Goal: Contribute content: Contribute content

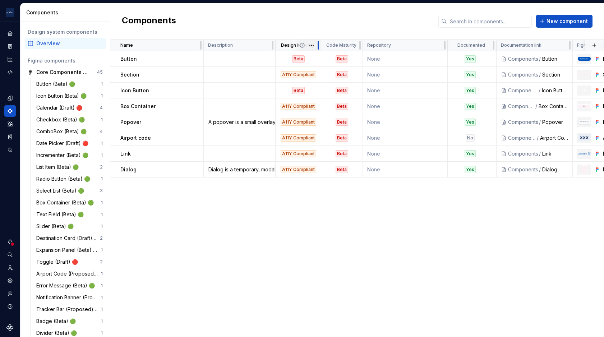
drag, startPoint x: 310, startPoint y: 45, endPoint x: 320, endPoint y: 45, distance: 9.7
click at [320, 45] on div at bounding box center [318, 44] width 6 height 11
click at [256, 58] on td at bounding box center [240, 59] width 72 height 16
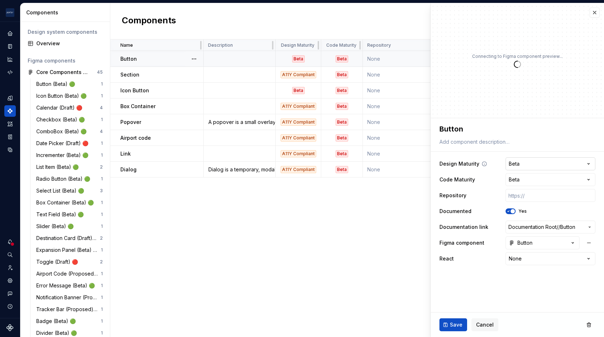
click at [585, 163] on html "[PERSON_NAME] Airlines Design system data Components Design system components O…" at bounding box center [302, 168] width 604 height 337
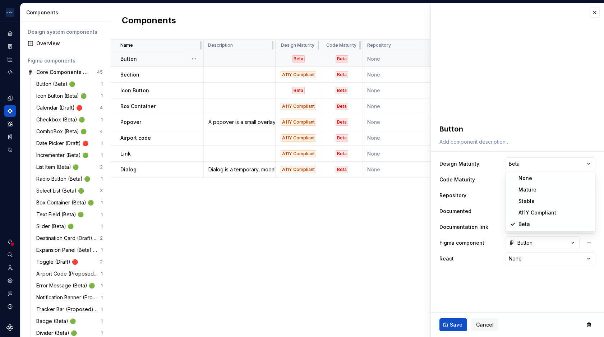
click at [358, 260] on html "[PERSON_NAME] Airlines Design system data Components Design system components O…" at bounding box center [302, 168] width 604 height 337
click at [596, 15] on button "button" at bounding box center [594, 13] width 10 height 10
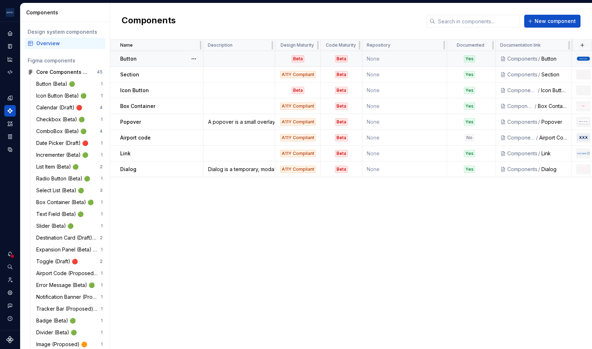
click at [328, 56] on div "Beta" at bounding box center [341, 58] width 41 height 7
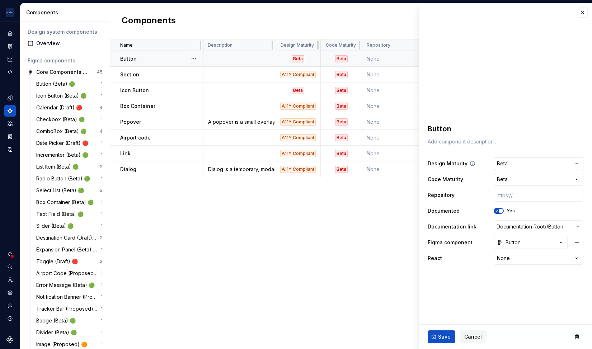
click at [577, 164] on html "[PERSON_NAME] Airlines Design system data Components Design system components O…" at bounding box center [296, 174] width 592 height 349
click at [445, 166] on html "[PERSON_NAME] Airlines Design system data Components Design system components O…" at bounding box center [296, 174] width 592 height 349
click at [582, 15] on button "button" at bounding box center [583, 13] width 10 height 10
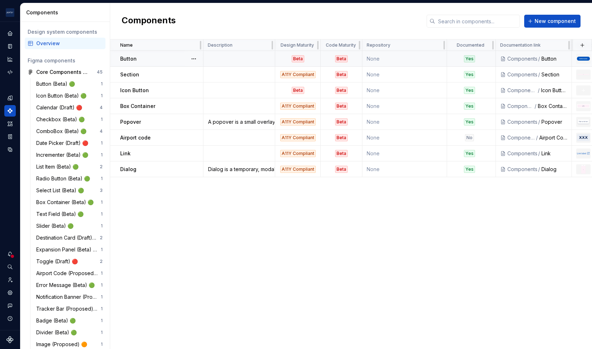
click at [404, 61] on td "None" at bounding box center [405, 59] width 85 height 16
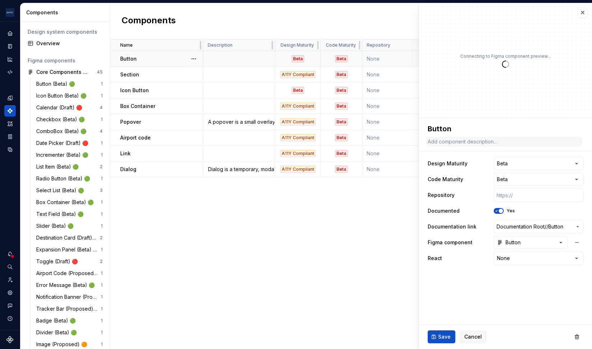
type textarea "*"
click at [577, 178] on html "[PERSON_NAME] Airlines Design system data Components Design system components O…" at bounding box center [296, 174] width 592 height 349
click at [308, 250] on html "[PERSON_NAME] Airlines Design system data Components Design system components O…" at bounding box center [296, 174] width 592 height 349
click at [580, 14] on button "button" at bounding box center [583, 13] width 10 height 10
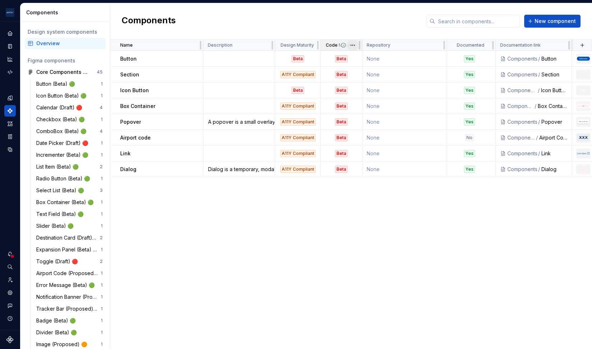
click at [354, 45] on html "[PERSON_NAME] Airlines Design system data Components Design system components O…" at bounding box center [296, 174] width 592 height 349
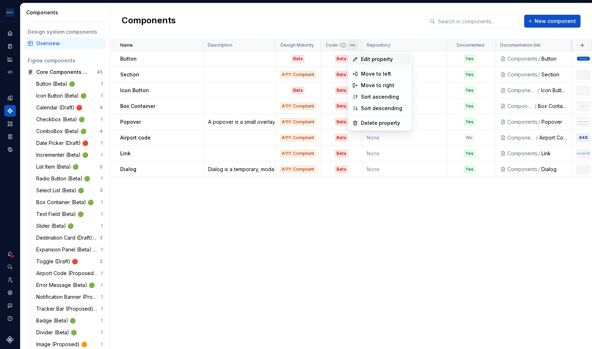
click at [381, 58] on span "Edit property" at bounding box center [384, 59] width 47 height 7
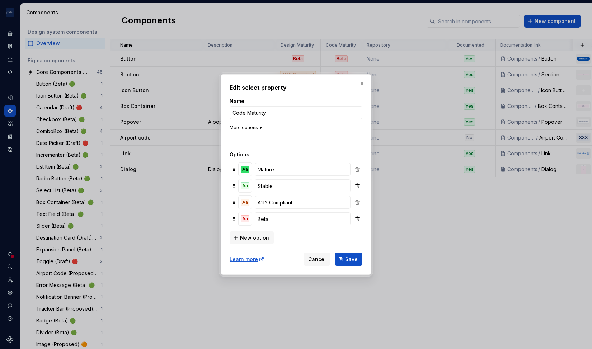
click at [261, 128] on icon "button" at bounding box center [261, 128] width 1 height 2
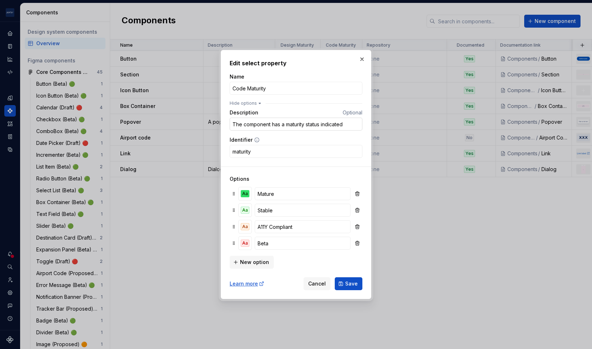
click at [276, 125] on input "The component has a maturity status indicated" at bounding box center [296, 124] width 133 height 13
click at [354, 285] on span "Save" at bounding box center [351, 283] width 13 height 7
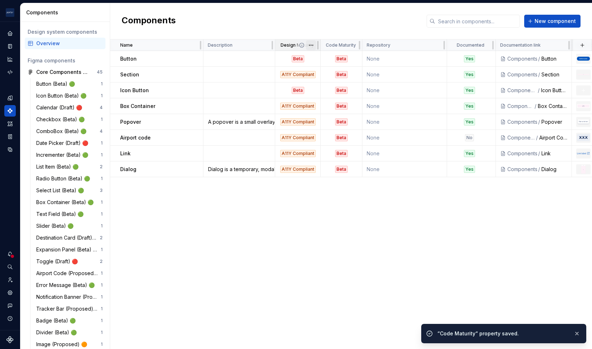
click at [313, 45] on html "[PERSON_NAME] Airlines Design system data Components Design system components O…" at bounding box center [296, 174] width 592 height 349
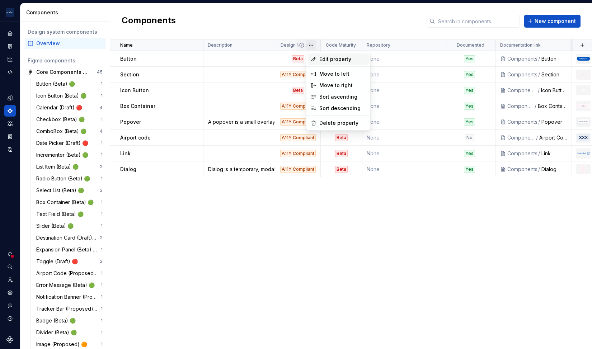
click at [332, 61] on span "Edit property" at bounding box center [343, 59] width 47 height 7
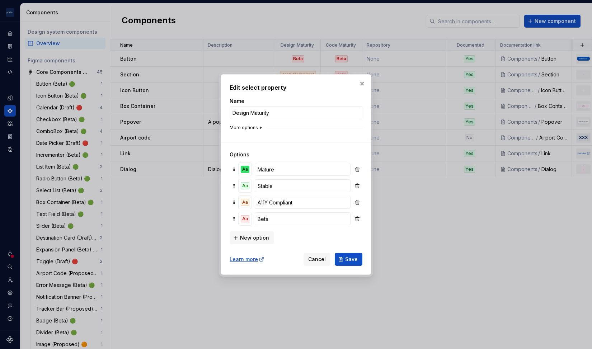
click at [261, 127] on icon "button" at bounding box center [261, 128] width 6 height 6
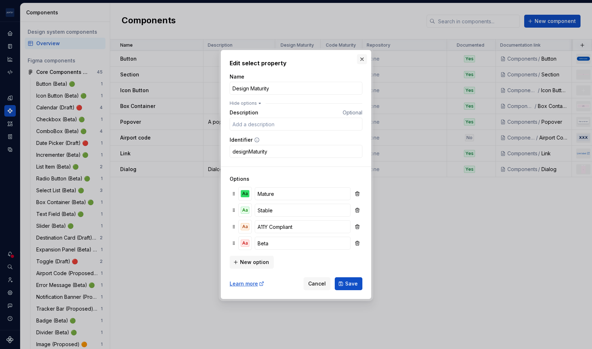
click at [362, 57] on button "button" at bounding box center [362, 59] width 10 height 10
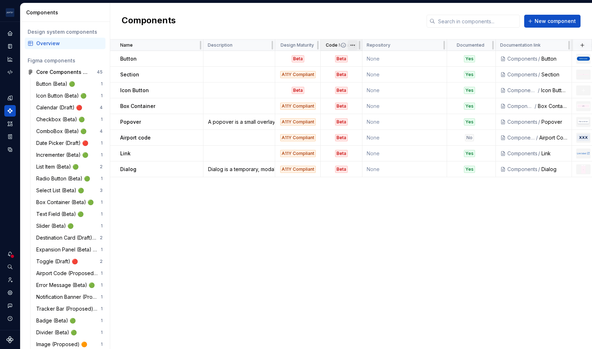
click at [353, 46] on html "[PERSON_NAME] Airlines Design system data Components Design system components O…" at bounding box center [296, 174] width 592 height 349
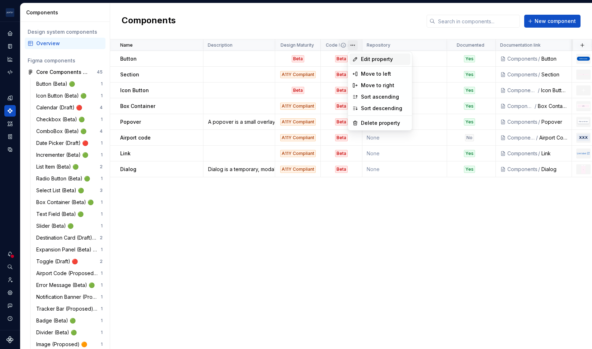
click at [363, 57] on span "Edit property" at bounding box center [384, 59] width 47 height 7
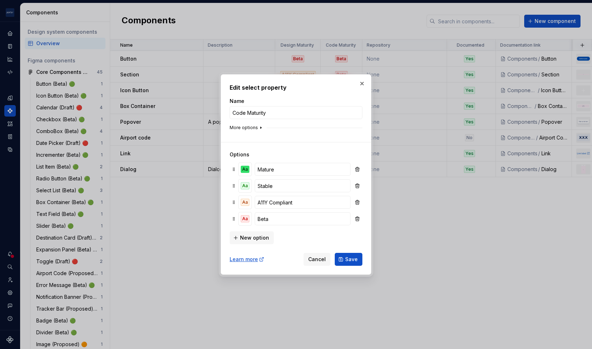
click at [258, 127] on icon "button" at bounding box center [261, 128] width 6 height 6
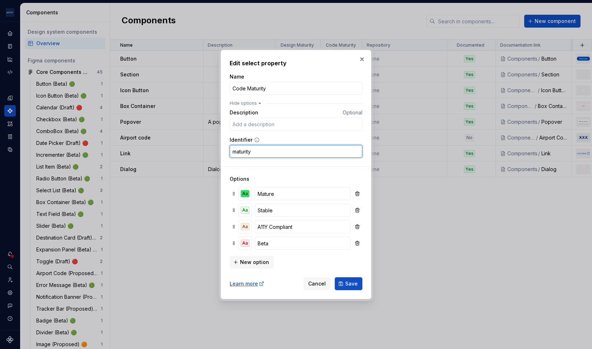
click at [233, 153] on input "maturity" at bounding box center [296, 151] width 133 height 13
type input "codeMaturity"
click at [358, 285] on span "Save" at bounding box center [351, 283] width 13 height 7
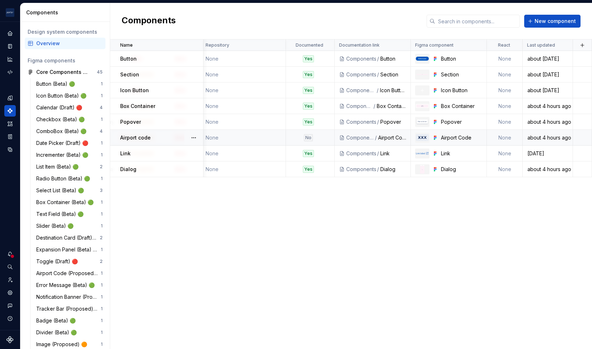
scroll to position [0, 161]
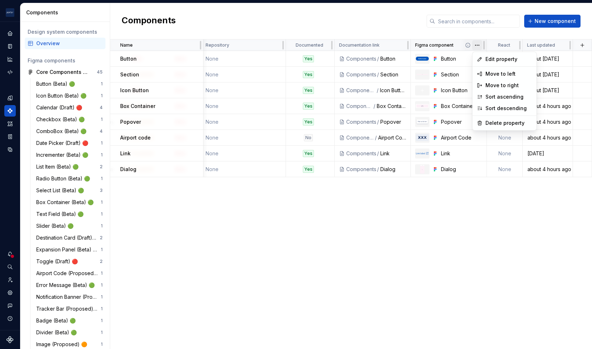
click at [478, 46] on html "[PERSON_NAME] Airlines Design system data Components Design system components O…" at bounding box center [296, 174] width 592 height 349
click at [491, 57] on span "Edit property" at bounding box center [509, 59] width 47 height 7
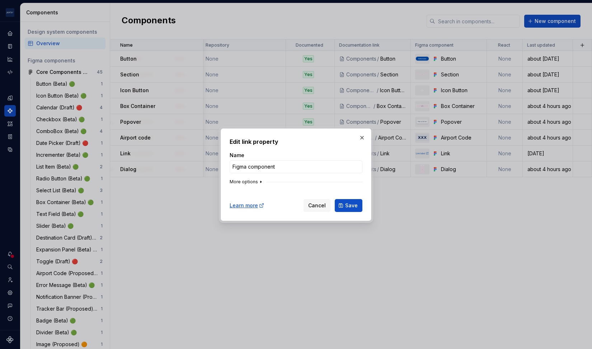
click at [258, 182] on icon "button" at bounding box center [261, 182] width 6 height 6
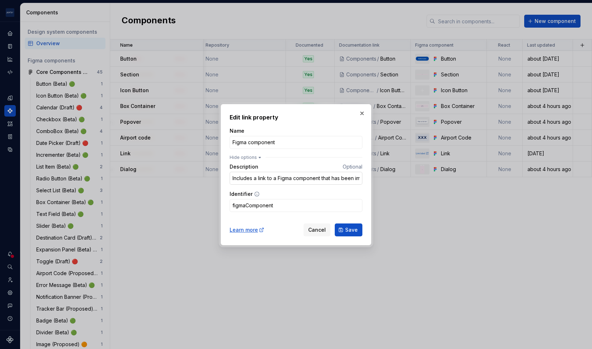
click at [264, 181] on input "Includes a link to a Figma component that has been imported to Supernova" at bounding box center [296, 178] width 133 height 13
click at [353, 231] on span "Save" at bounding box center [351, 230] width 13 height 7
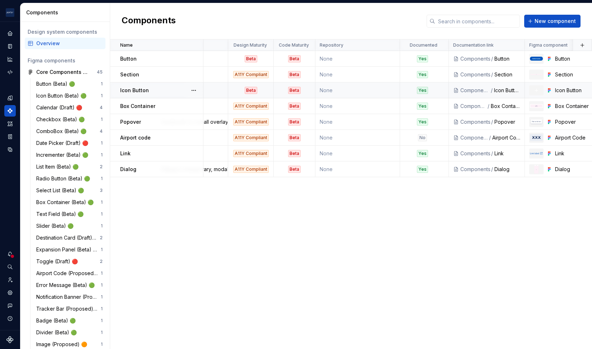
scroll to position [0, 0]
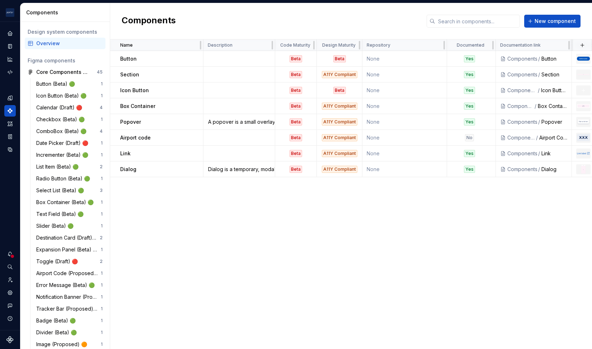
drag, startPoint x: 329, startPoint y: 45, endPoint x: 308, endPoint y: 0, distance: 49.2
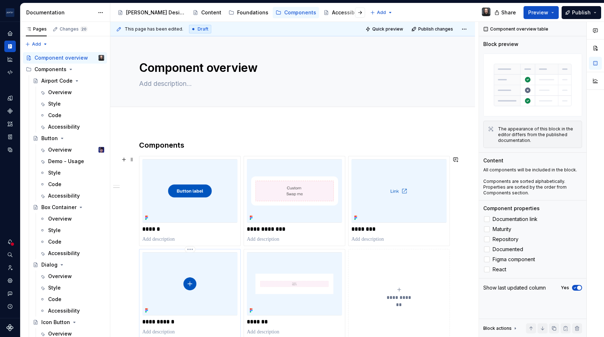
scroll to position [167, 0]
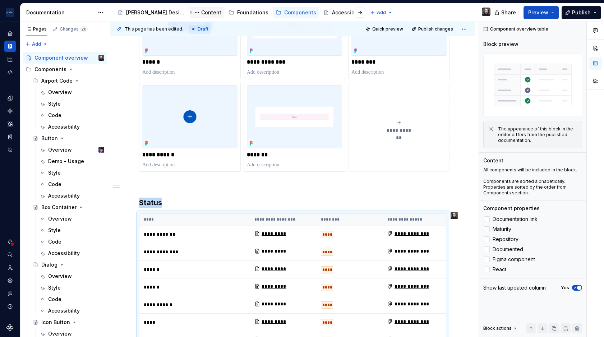
click at [201, 13] on div "Content" at bounding box center [211, 12] width 20 height 7
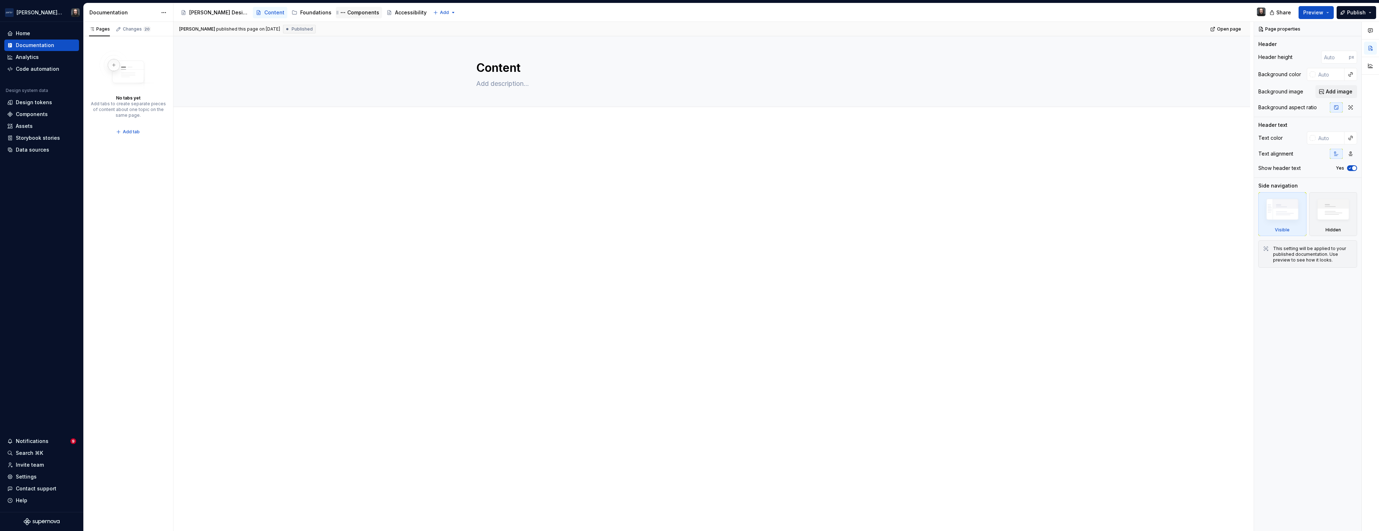
click at [347, 14] on div "Components" at bounding box center [363, 12] width 32 height 7
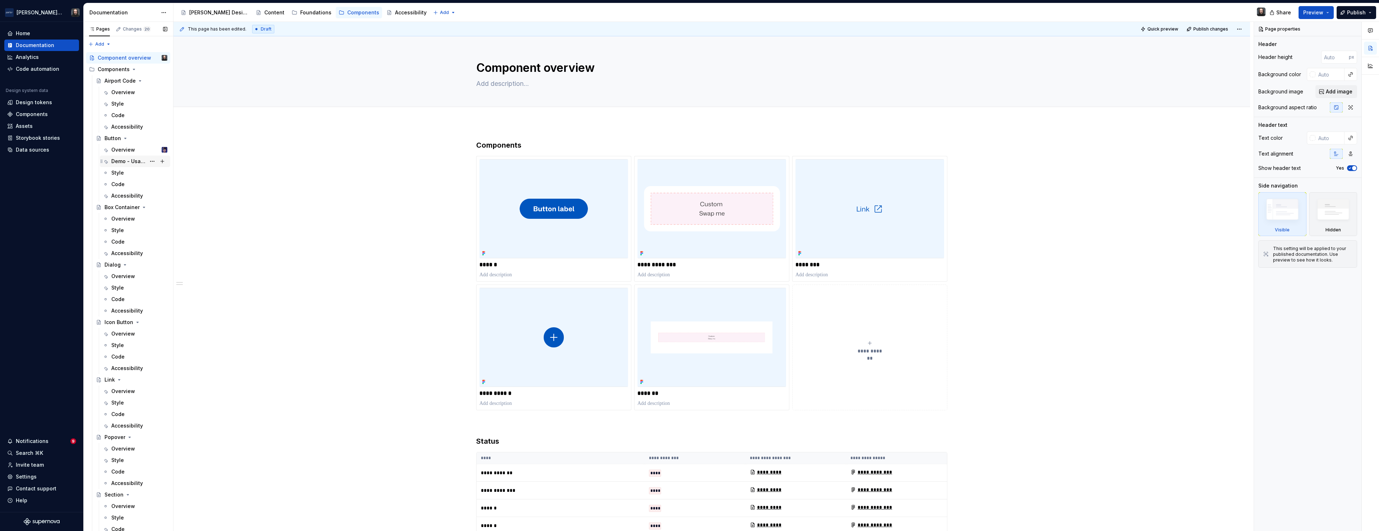
click at [124, 159] on div "Demo - Usage" at bounding box center [128, 161] width 34 height 7
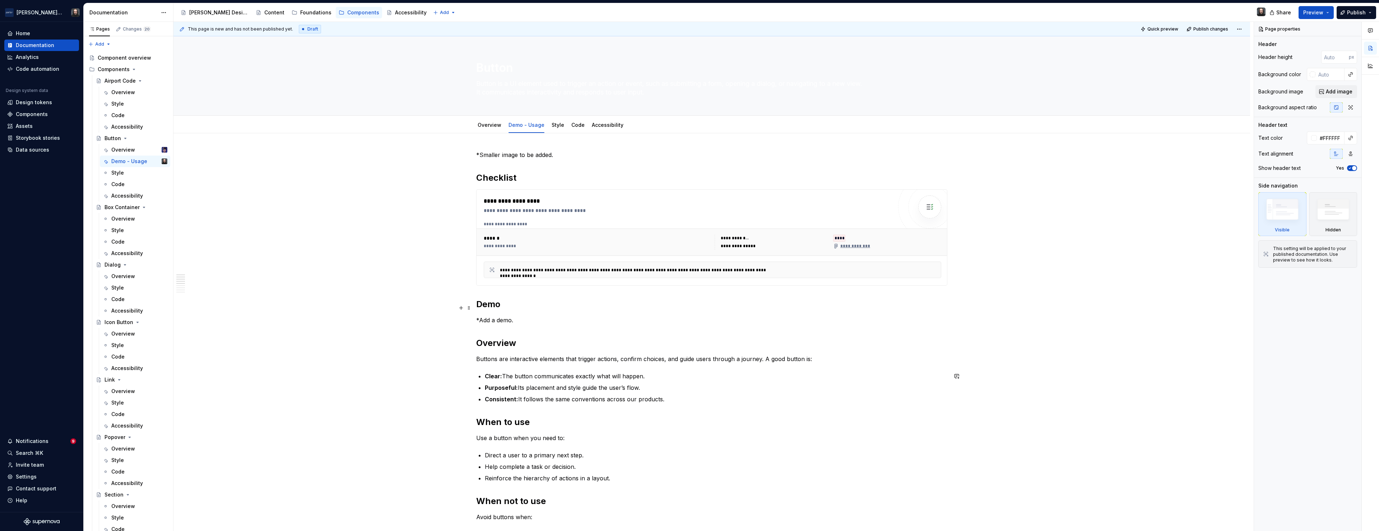
scroll to position [138, 0]
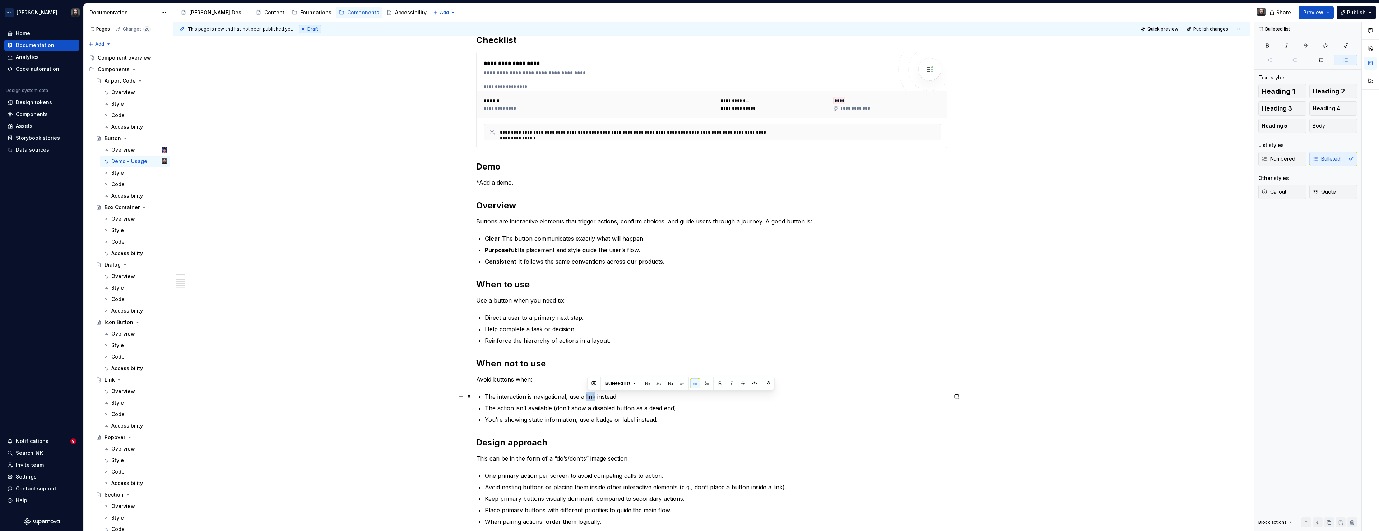
drag, startPoint x: 596, startPoint y: 397, endPoint x: 587, endPoint y: 398, distance: 8.4
click at [587, 336] on p "The interaction is navigational, use a link instead." at bounding box center [716, 396] width 462 height 9
click at [603, 336] on button "button" at bounding box center [768, 383] width 10 height 10
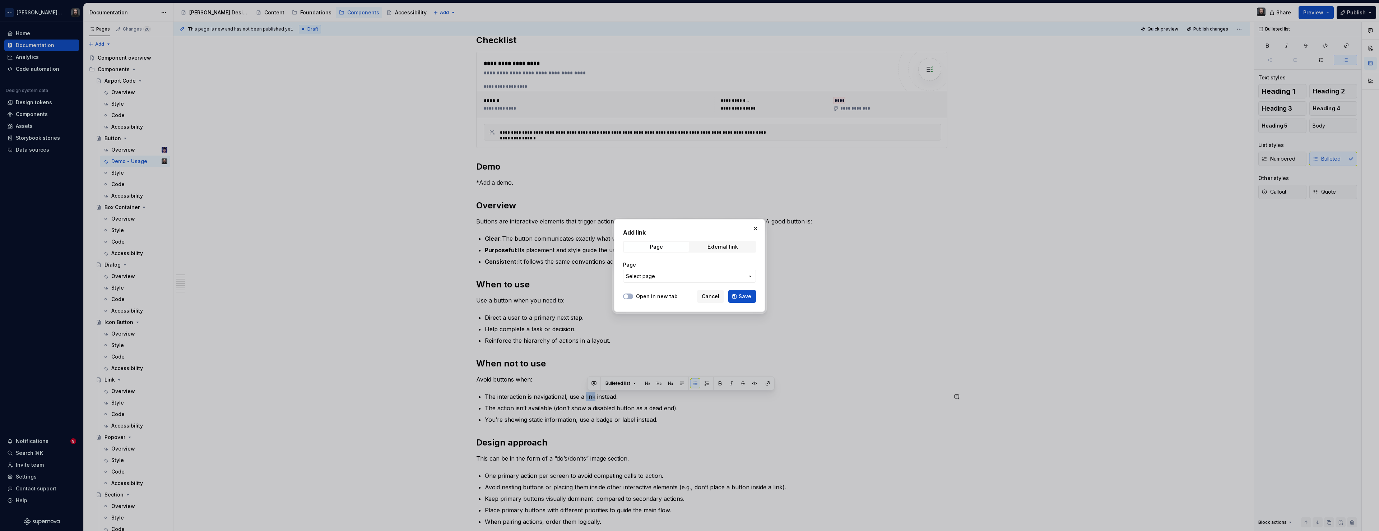
click at [603, 277] on span "Select page" at bounding box center [640, 276] width 29 height 7
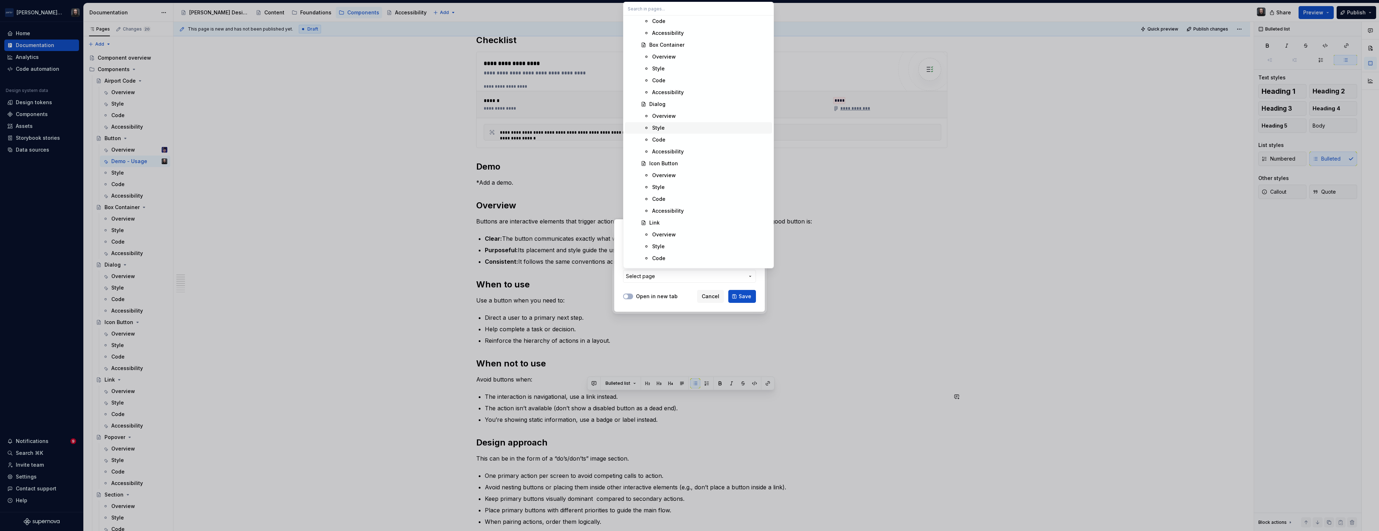
scroll to position [255, 0]
click at [603, 217] on div "Link" at bounding box center [709, 217] width 120 height 7
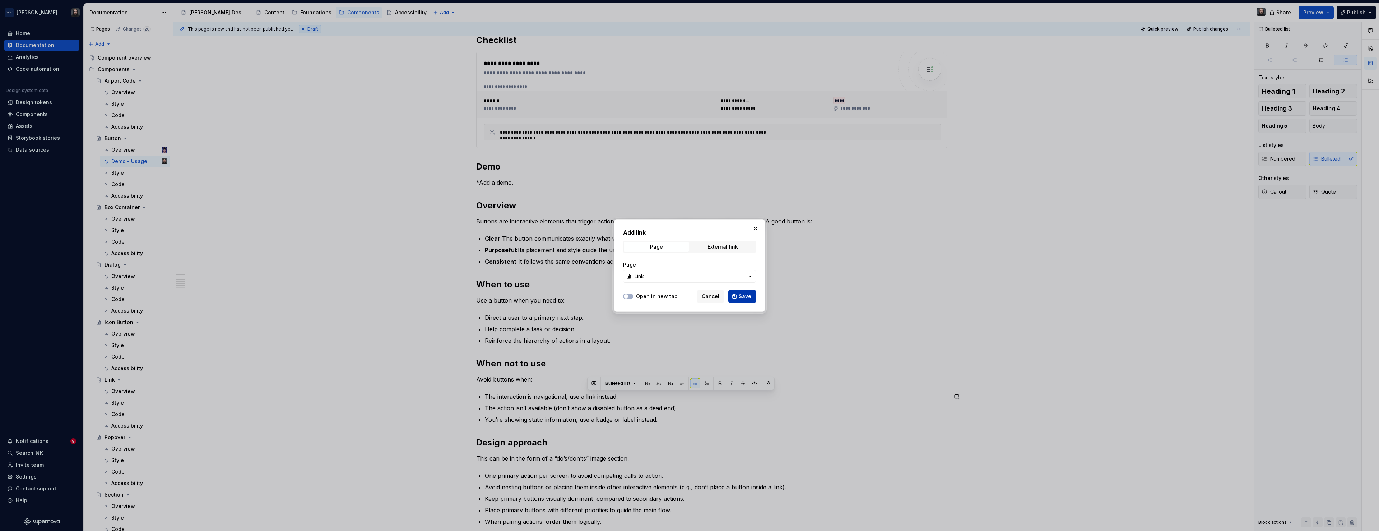
click at [603, 295] on span "Save" at bounding box center [745, 296] width 13 height 7
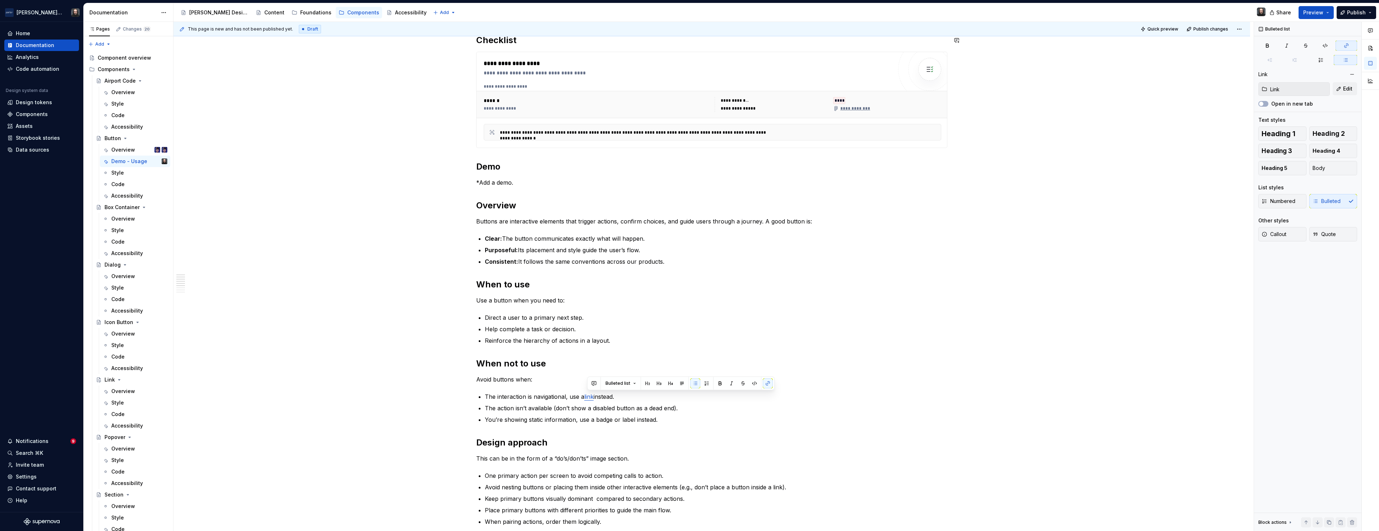
type textarea "*"
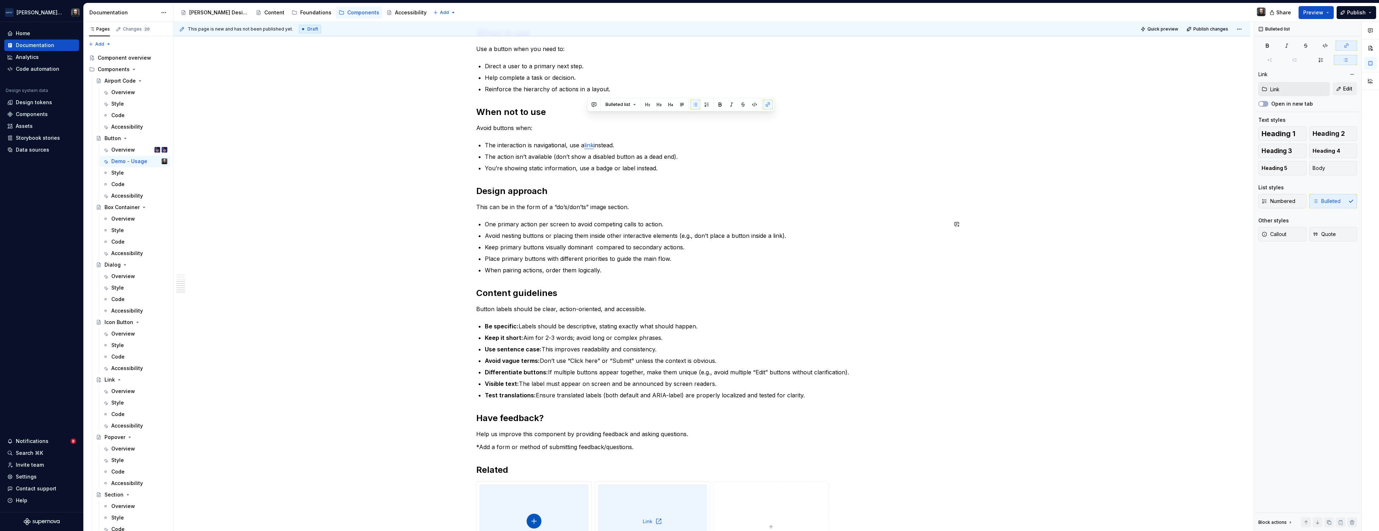
scroll to position [601, 0]
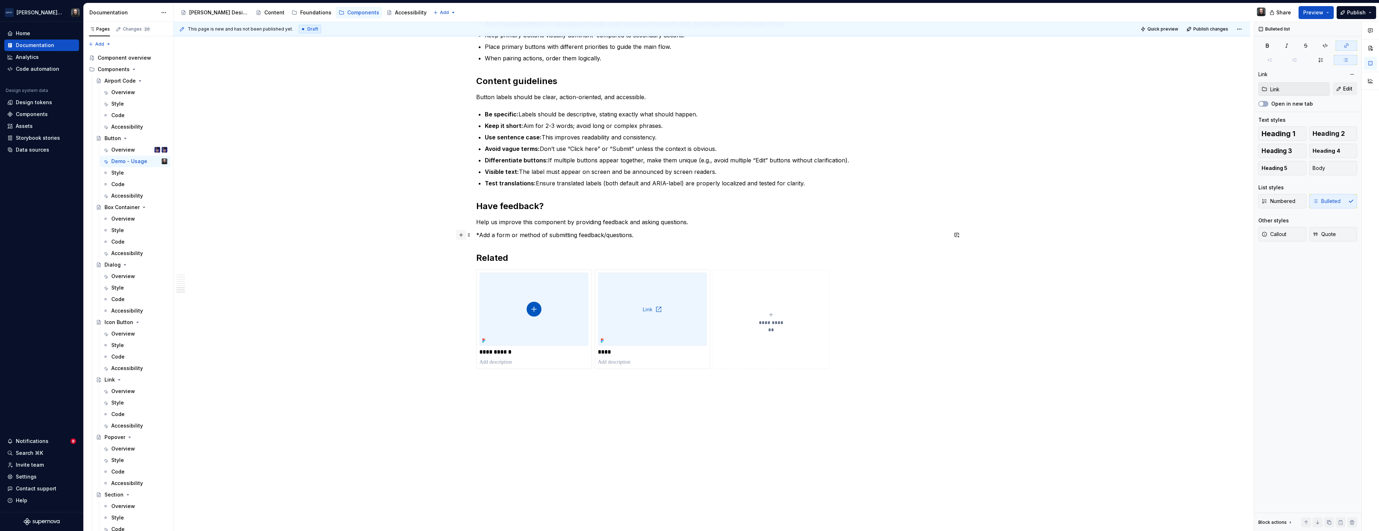
click at [463, 235] on button "button" at bounding box center [461, 235] width 10 height 10
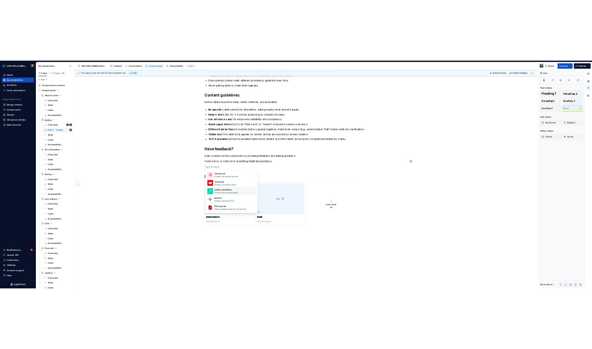
scroll to position [378, 0]
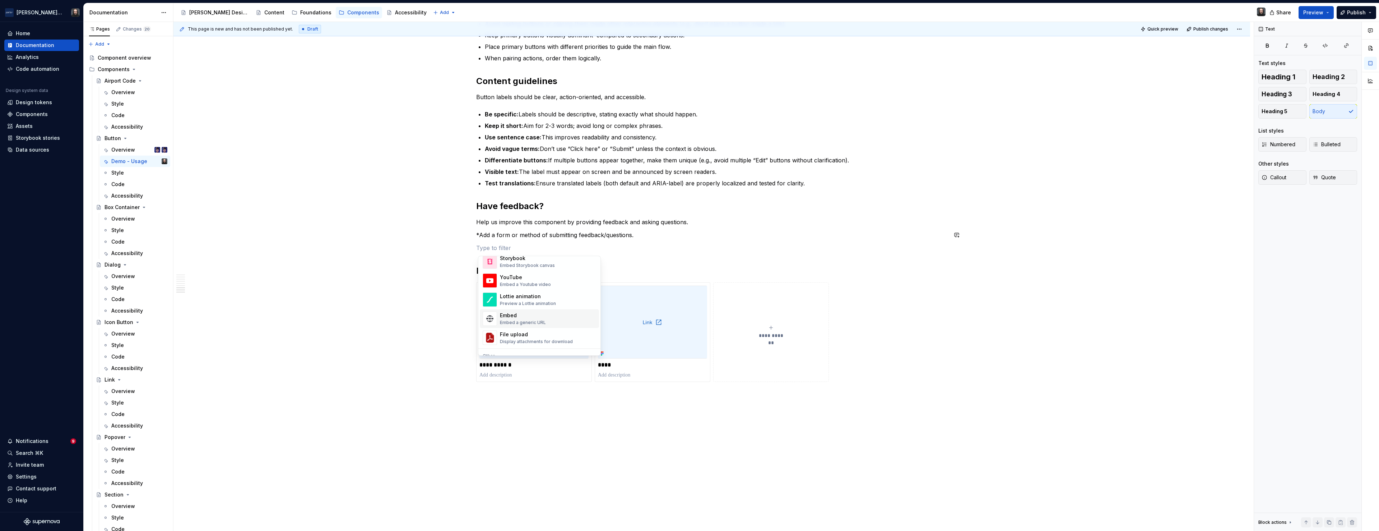
click at [525, 321] on div "Embed a generic URL" at bounding box center [523, 323] width 46 height 6
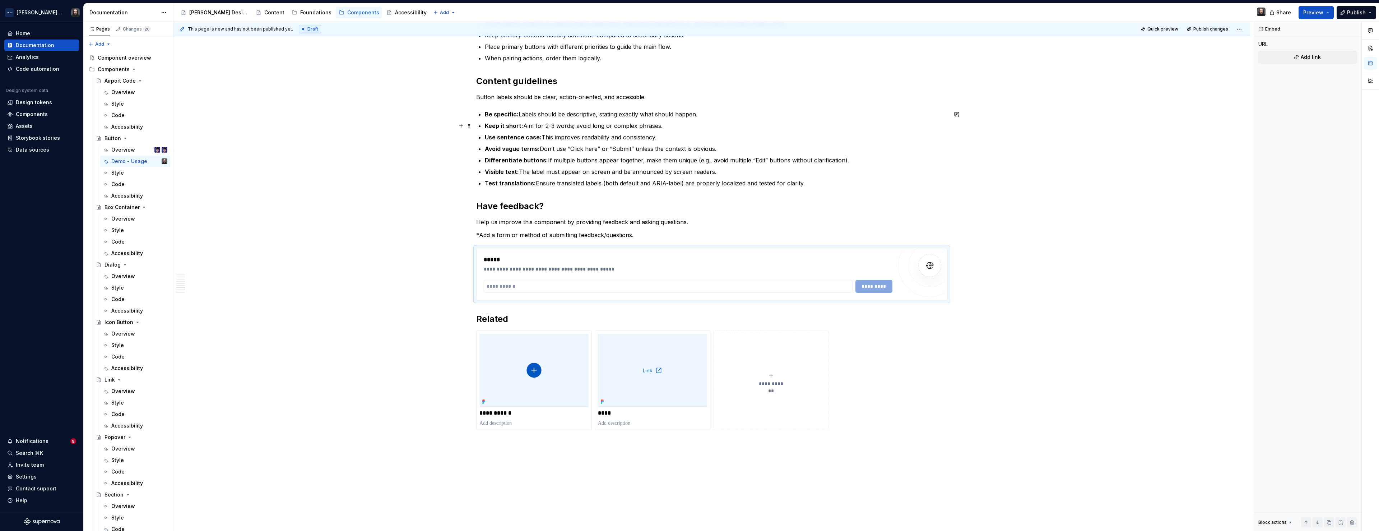
type textarea "*"
click at [534, 285] on input "text" at bounding box center [668, 286] width 369 height 13
paste input "**********"
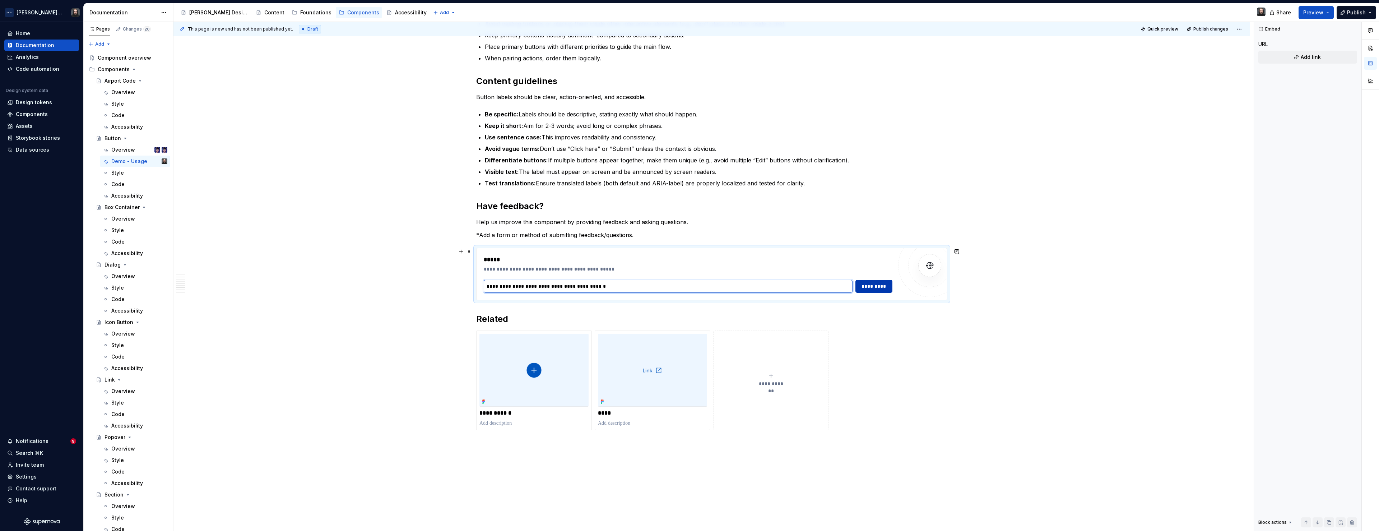
type input "**********"
click at [603, 288] on span "*********" at bounding box center [874, 286] width 28 height 7
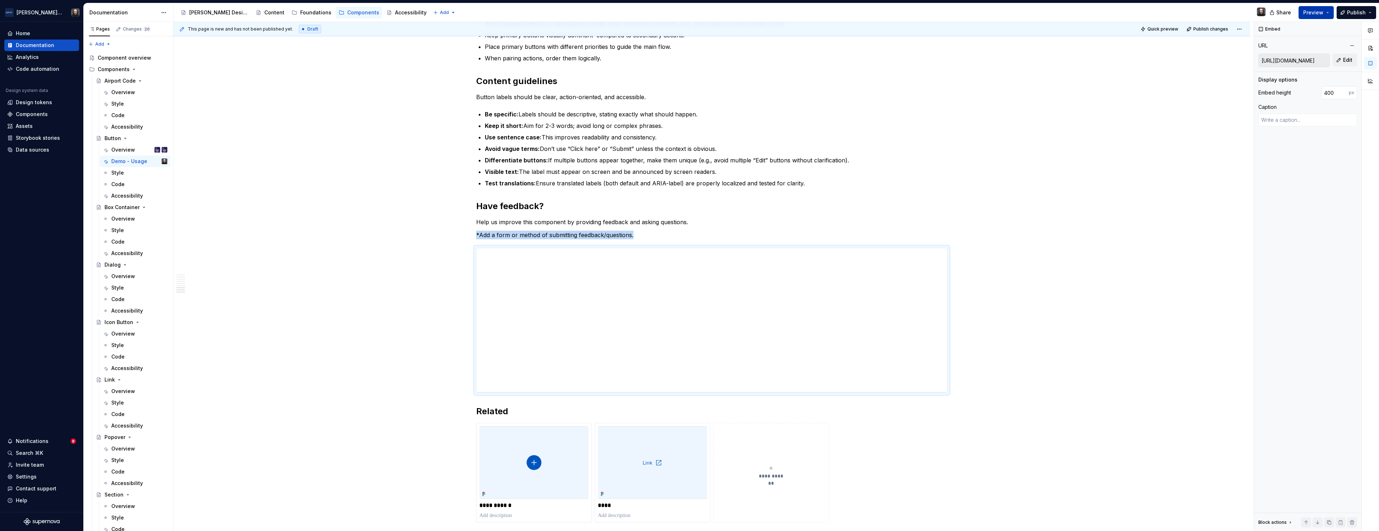
click at [603, 11] on button "Preview" at bounding box center [1315, 12] width 35 height 13
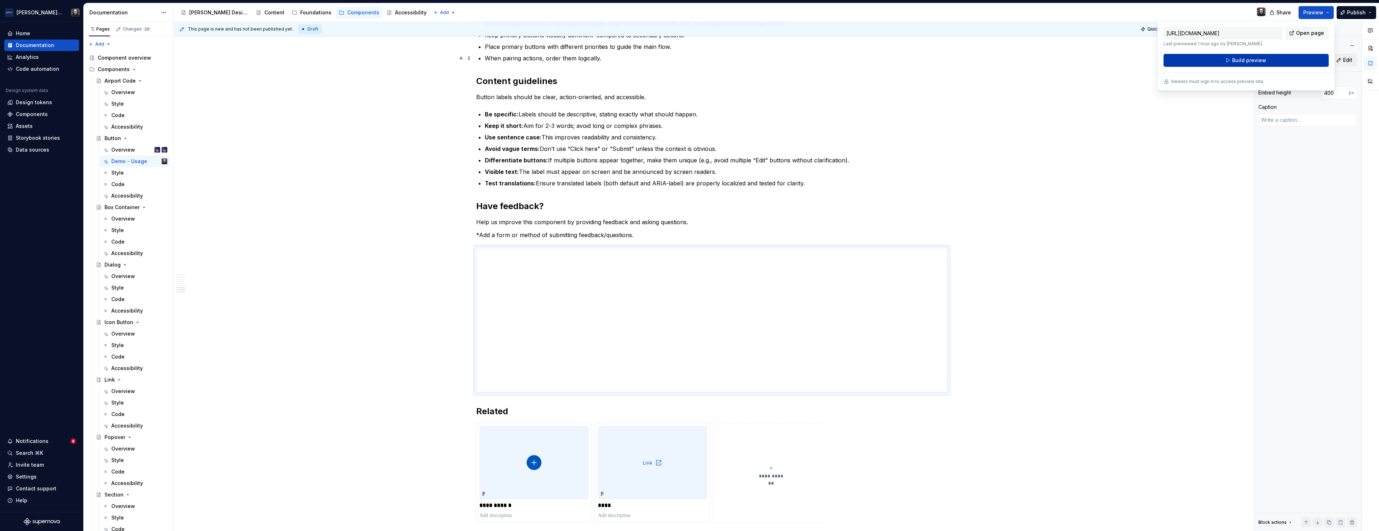
click at [603, 61] on span "Build preview" at bounding box center [1249, 60] width 34 height 7
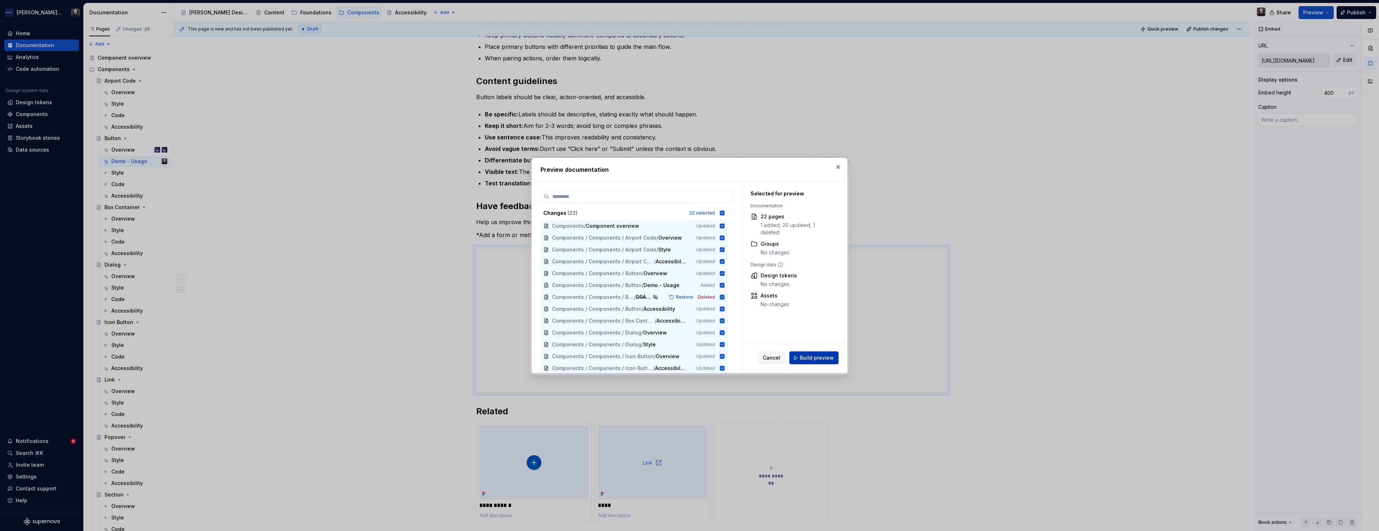
click at [603, 336] on span "Build preview" at bounding box center [817, 357] width 34 height 7
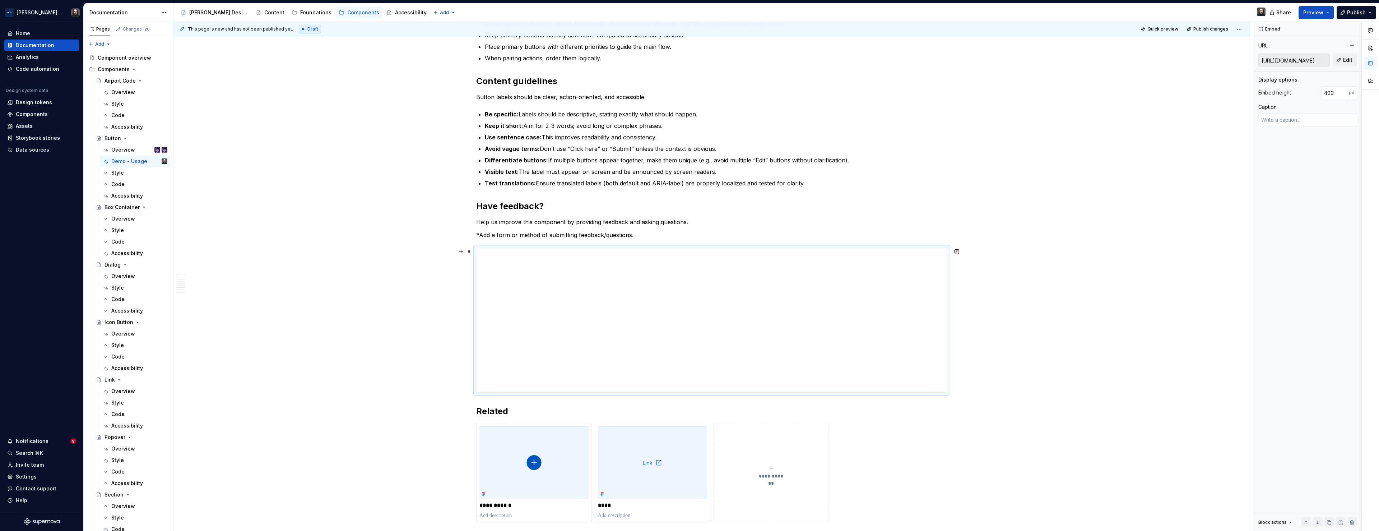
click at [474, 270] on div "**********" at bounding box center [711, 119] width 1077 height 1175
click at [487, 270] on div "**********" at bounding box center [711, 320] width 470 height 144
click at [530, 276] on div "**********" at bounding box center [711, 320] width 470 height 144
click at [471, 251] on span at bounding box center [469, 251] width 6 height 10
click at [502, 314] on div "Delete" at bounding box center [504, 314] width 47 height 7
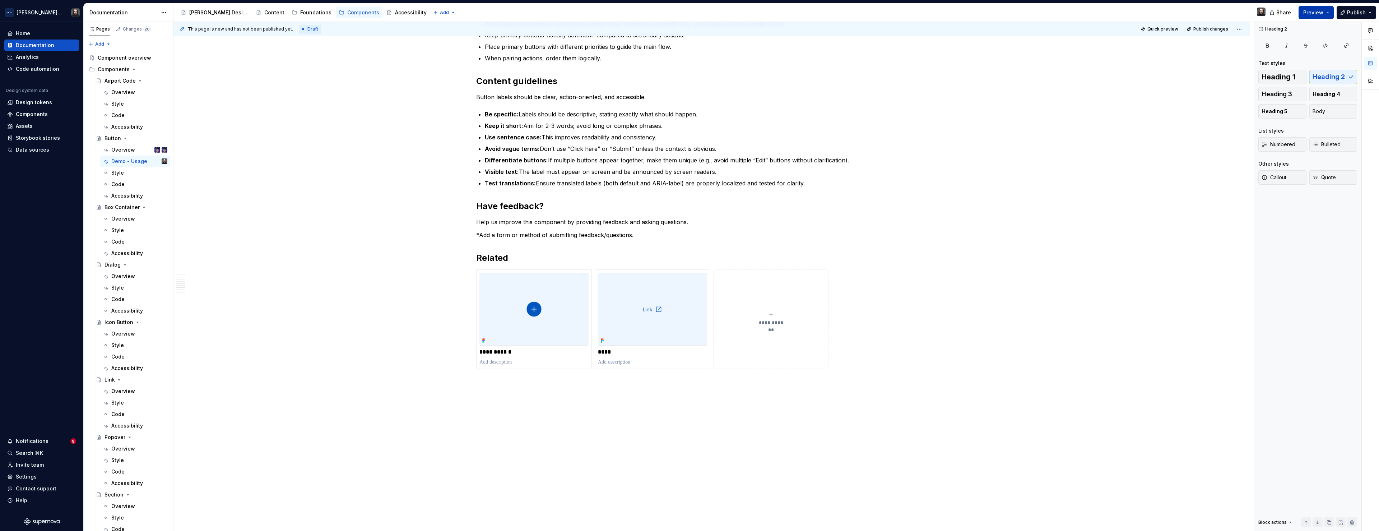
click at [603, 12] on span "Preview" at bounding box center [1313, 12] width 20 height 7
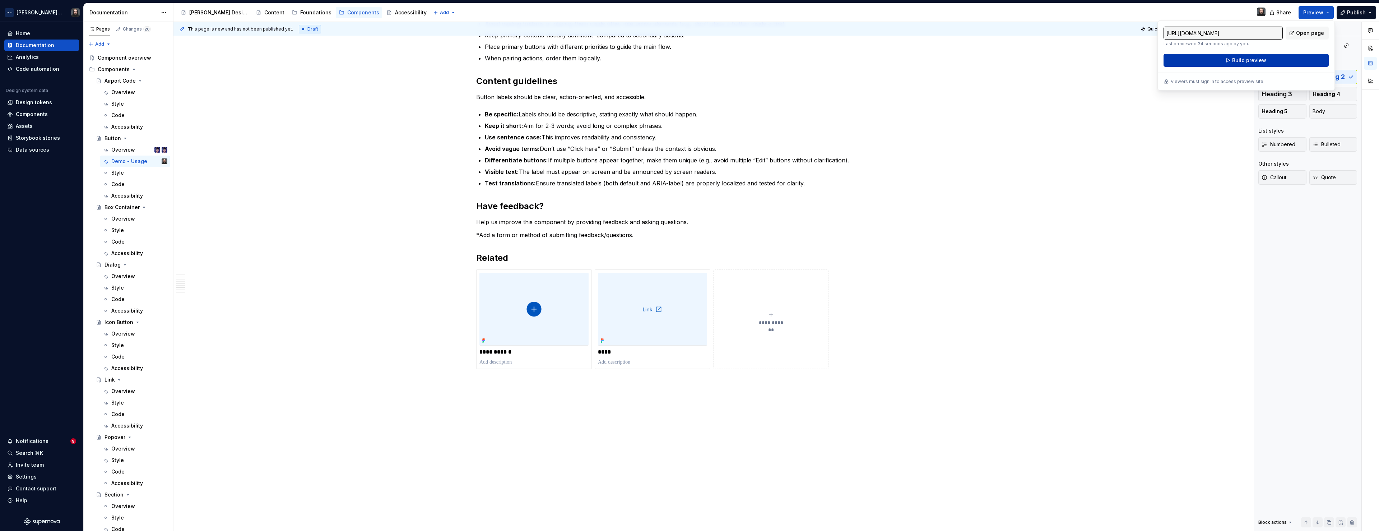
click at [603, 61] on span "Build preview" at bounding box center [1249, 60] width 34 height 7
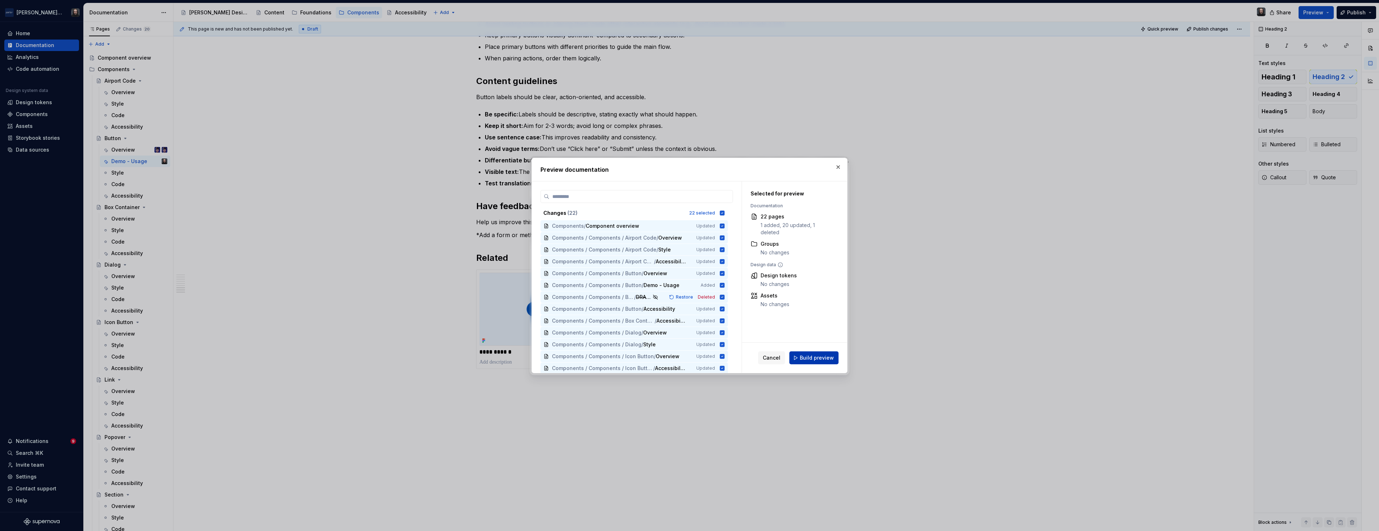
click at [603, 336] on span "Build preview" at bounding box center [817, 357] width 34 height 7
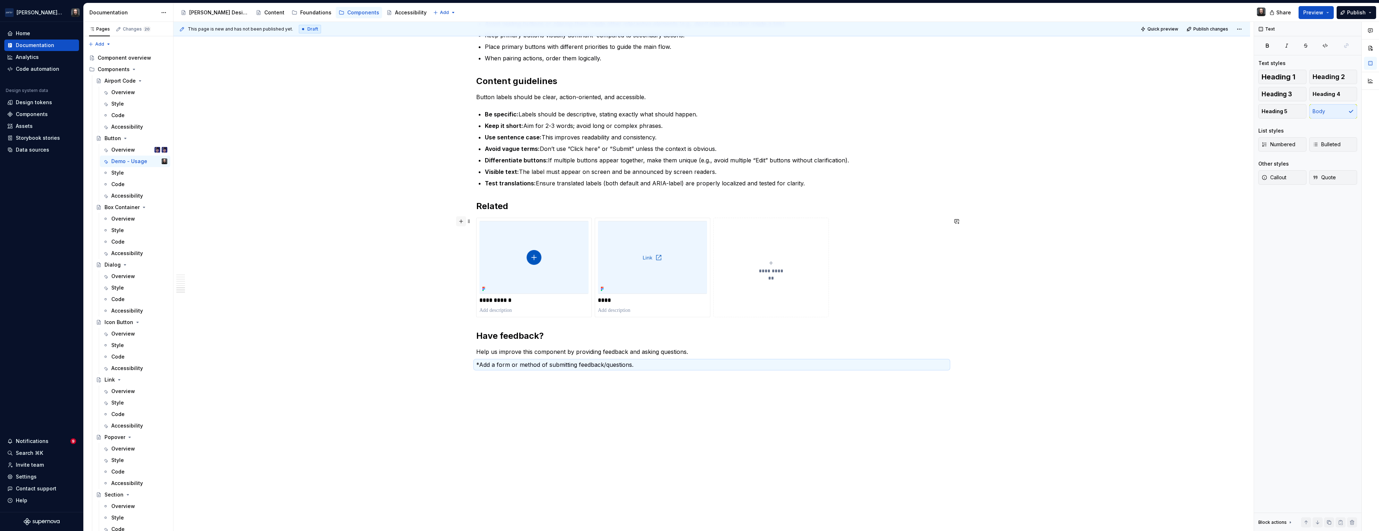
click at [464, 221] on button "button" at bounding box center [461, 221] width 10 height 10
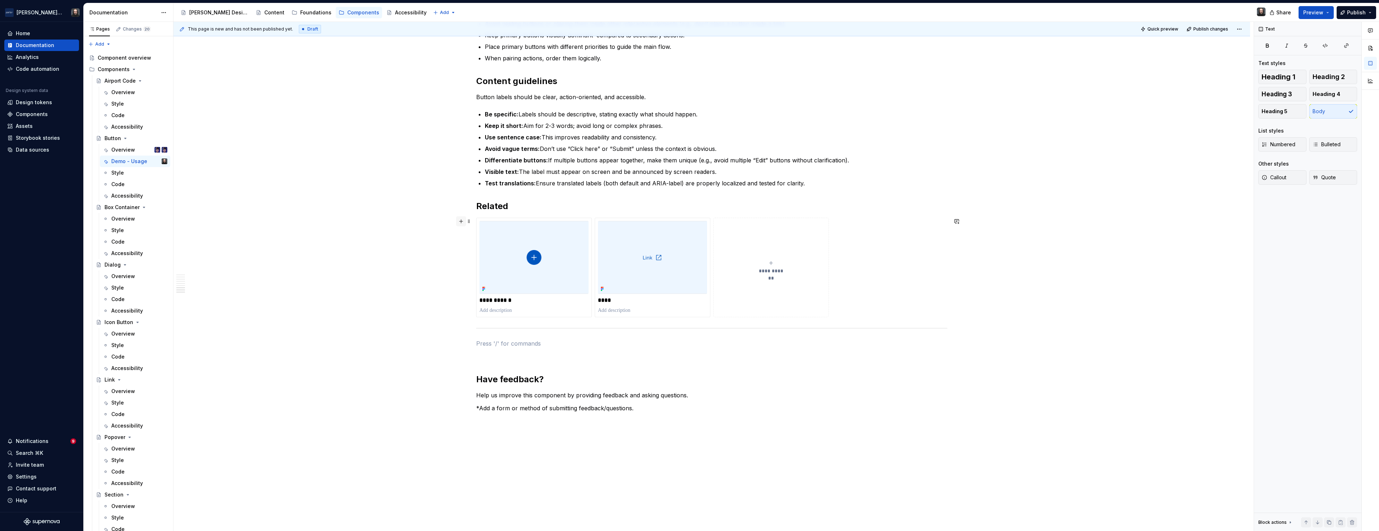
click at [464, 222] on button "button" at bounding box center [461, 221] width 10 height 10
click at [374, 336] on div "**********" at bounding box center [711, 71] width 1077 height 1078
click at [496, 336] on p at bounding box center [711, 360] width 471 height 9
click at [489, 336] on p at bounding box center [711, 373] width 471 height 9
click at [603, 13] on span "Preview" at bounding box center [1313, 12] width 20 height 7
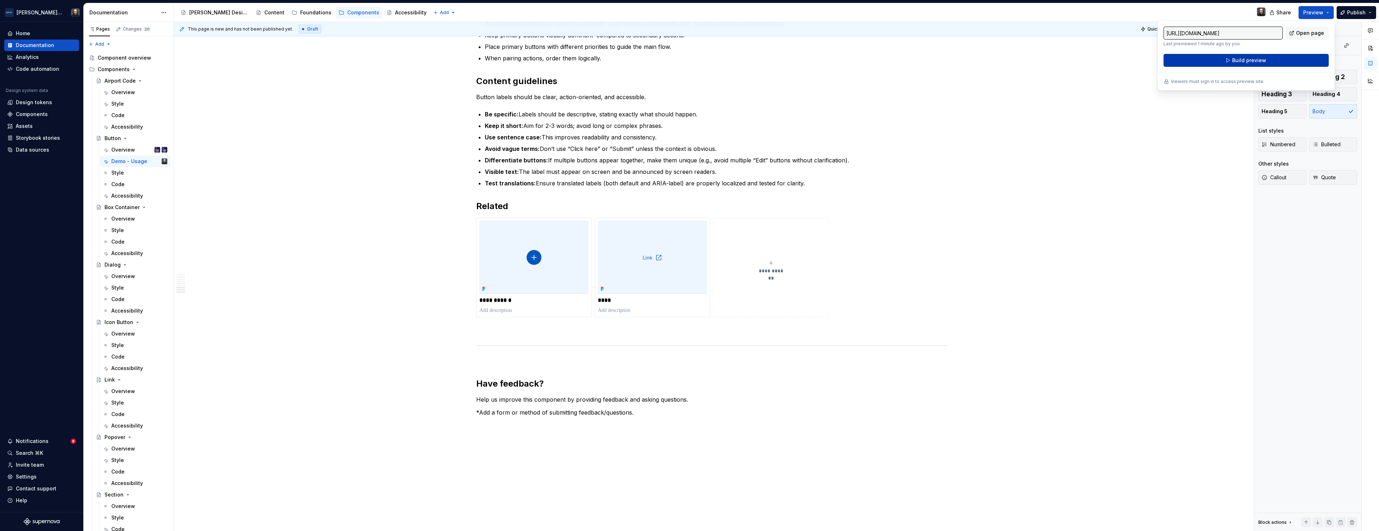
click at [603, 57] on span "Build preview" at bounding box center [1249, 60] width 34 height 7
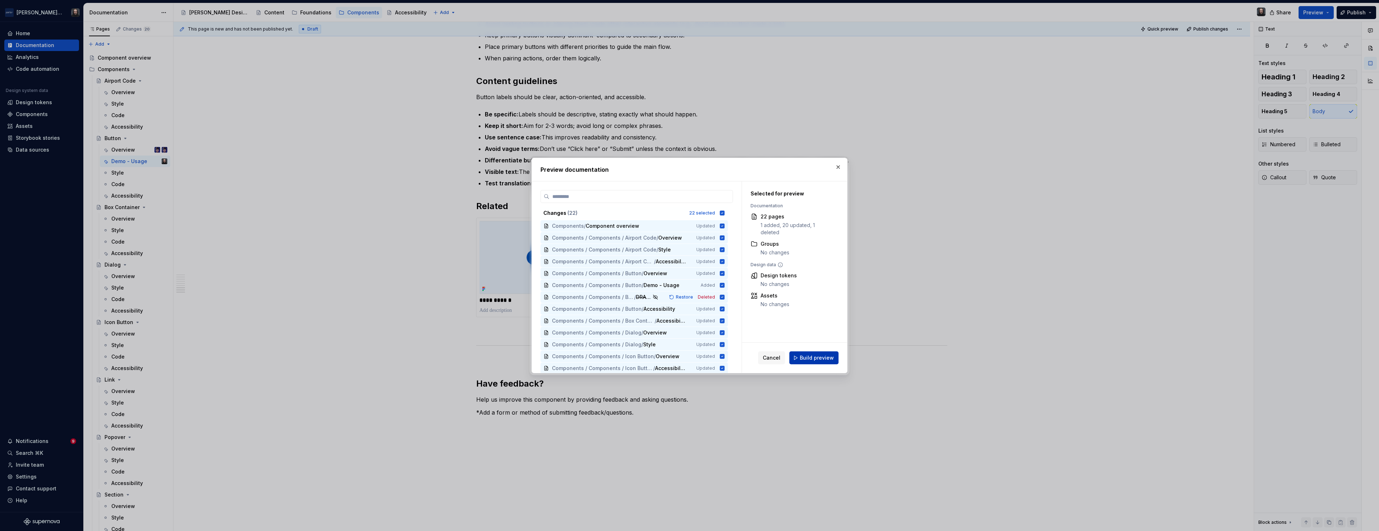
click at [603, 336] on span "Build preview" at bounding box center [817, 357] width 34 height 7
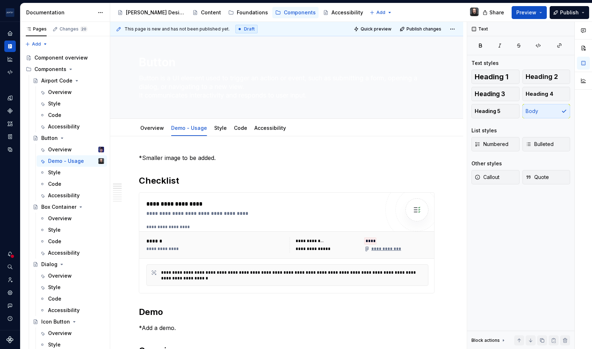
scroll to position [14, 0]
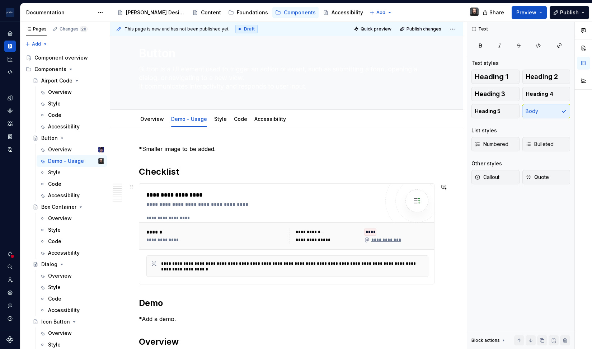
click at [241, 234] on div "******" at bounding box center [217, 232] width 141 height 7
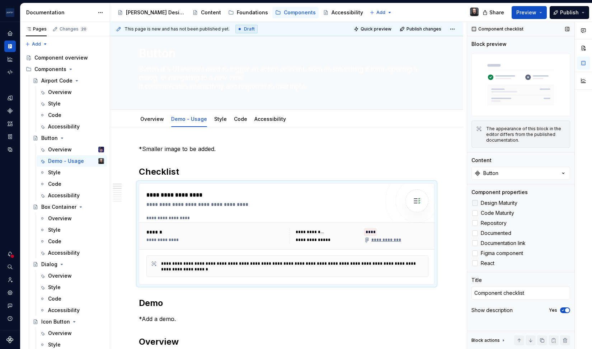
click at [476, 204] on div at bounding box center [476, 203] width 6 height 6
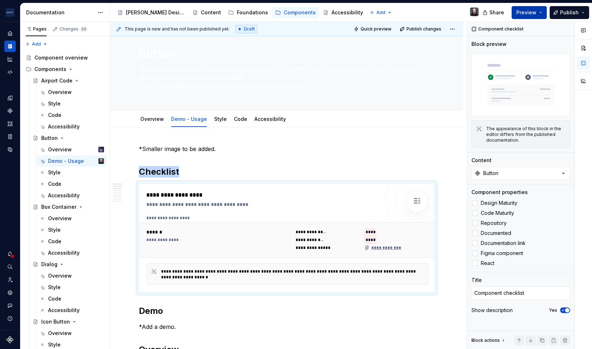
click at [540, 13] on button "Preview" at bounding box center [529, 12] width 35 height 13
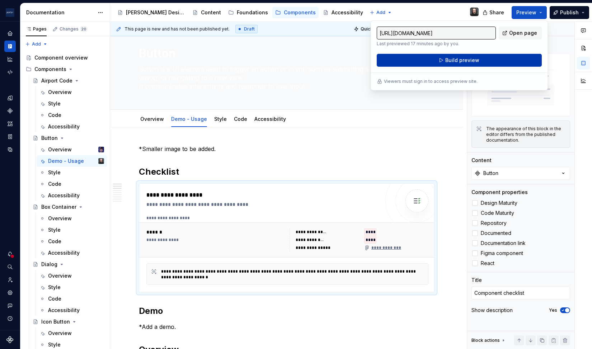
click at [469, 59] on span "Build preview" at bounding box center [463, 60] width 34 height 7
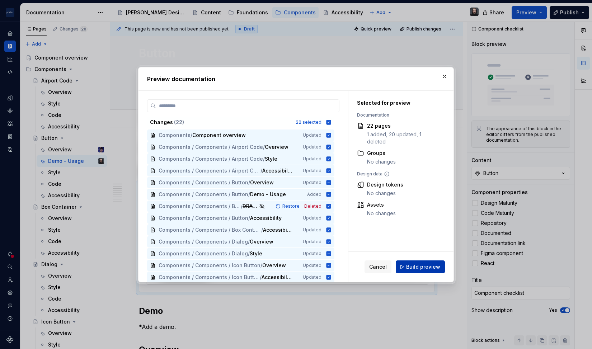
click at [421, 268] on span "Build preview" at bounding box center [423, 267] width 34 height 7
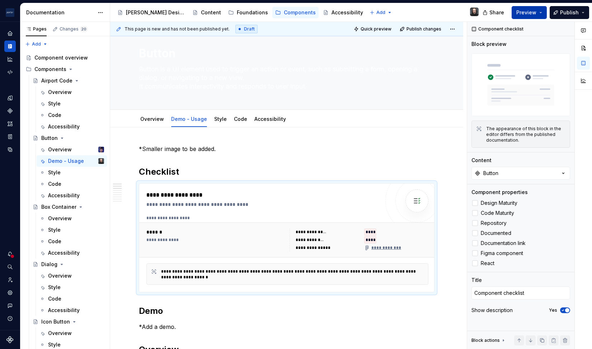
click at [539, 13] on button "Preview" at bounding box center [529, 12] width 35 height 13
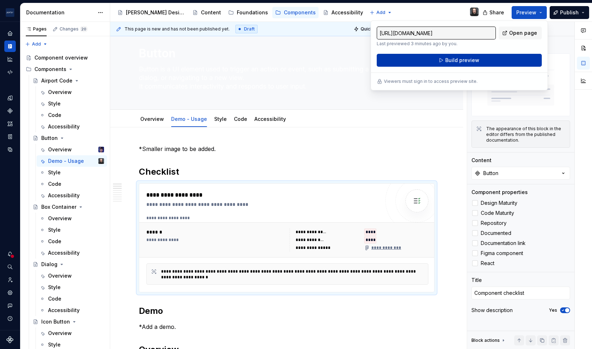
click at [464, 59] on span "Build preview" at bounding box center [463, 60] width 34 height 7
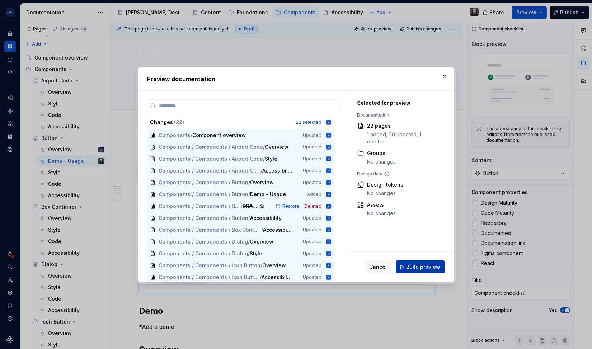
click at [417, 265] on span "Build preview" at bounding box center [423, 267] width 34 height 7
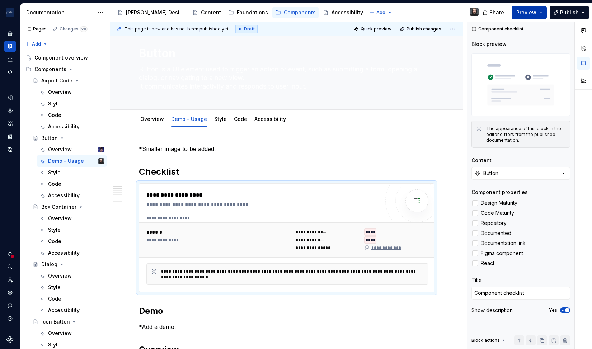
click at [523, 13] on span "Preview" at bounding box center [527, 12] width 20 height 7
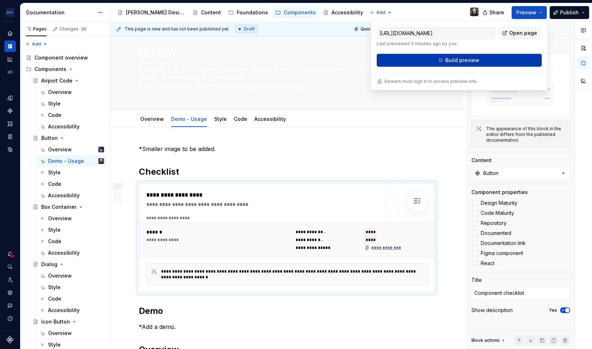
click at [493, 59] on button "Build preview" at bounding box center [459, 60] width 165 height 13
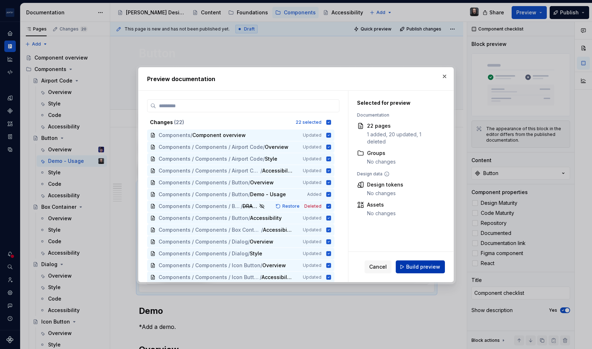
click at [415, 268] on span "Build preview" at bounding box center [423, 267] width 34 height 7
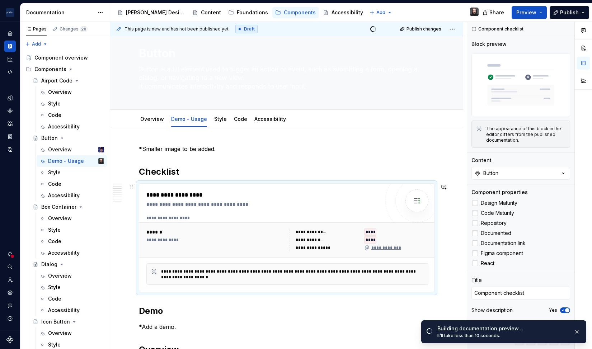
click at [347, 196] on div "**********" at bounding box center [265, 195] width 237 height 9
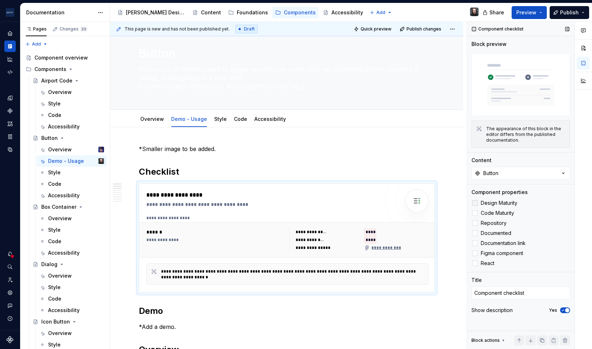
drag, startPoint x: 535, startPoint y: 212, endPoint x: 534, endPoint y: 200, distance: 11.9
click at [534, 200] on div "Design Maturity Code Maturity Repository Documented Documentation link Figma co…" at bounding box center [521, 233] width 99 height 69
drag, startPoint x: 531, startPoint y: 206, endPoint x: 531, endPoint y: 212, distance: 5.8
click at [531, 212] on div "Design Maturity Code Maturity Repository Documented Documentation link Figma co…" at bounding box center [521, 233] width 99 height 69
click at [527, 11] on span "Preview" at bounding box center [527, 12] width 20 height 7
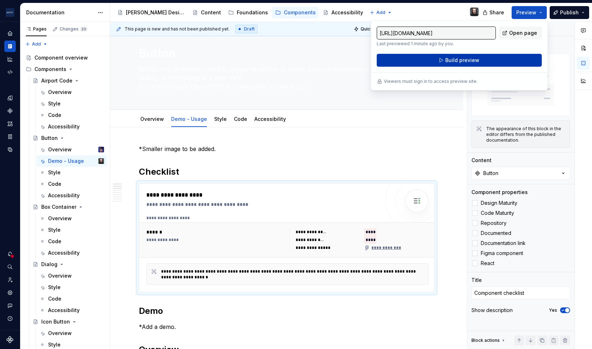
click at [501, 59] on button "Build preview" at bounding box center [459, 60] width 165 height 13
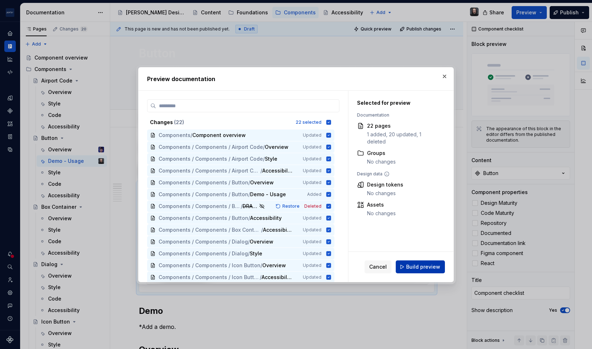
click at [415, 266] on span "Build preview" at bounding box center [423, 267] width 34 height 7
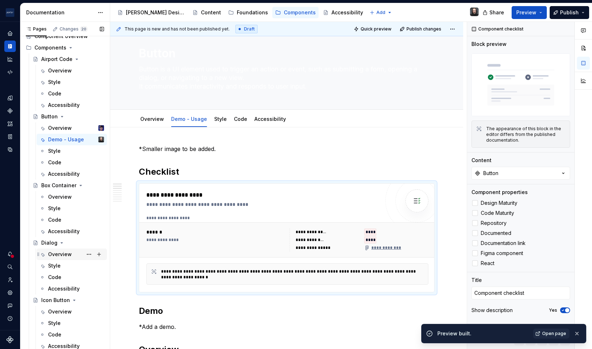
scroll to position [31, 0]
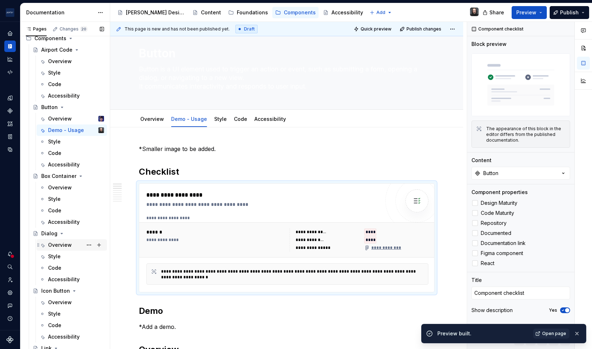
click at [65, 245] on div "Overview" at bounding box center [60, 245] width 24 height 7
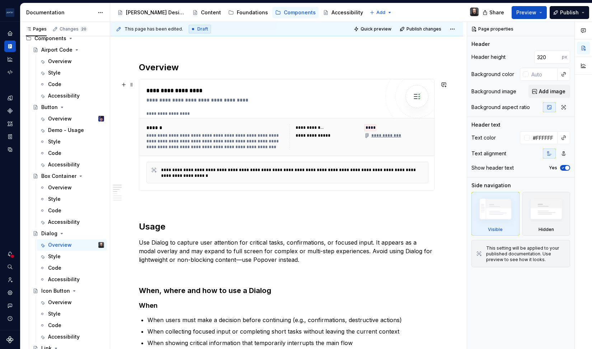
scroll to position [358, 0]
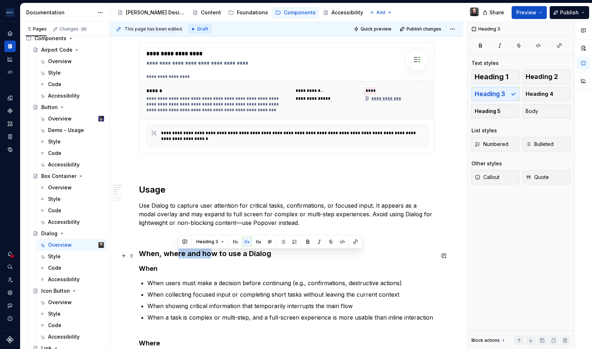
drag, startPoint x: 181, startPoint y: 257, endPoint x: 211, endPoint y: 255, distance: 30.6
click at [211, 255] on h3 "When, where and how to use a Dialog" at bounding box center [287, 254] width 296 height 10
click at [218, 257] on h3 "When, where and how to use a Dialog" at bounding box center [287, 254] width 296 height 10
click at [232, 255] on h3 "When, where and how to use a Dialog" at bounding box center [287, 254] width 296 height 10
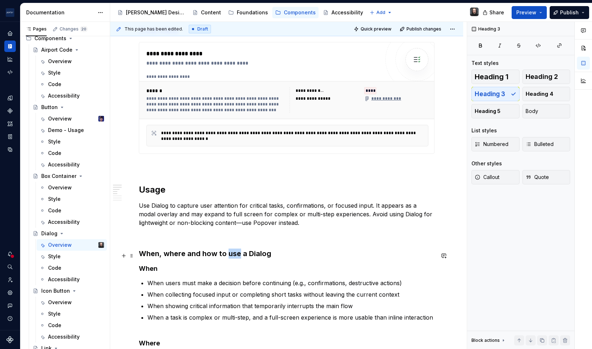
click at [232, 255] on h3 "When, where and how to use a Dialog" at bounding box center [287, 254] width 296 height 10
click at [262, 194] on h2 "Usage" at bounding box center [287, 189] width 296 height 11
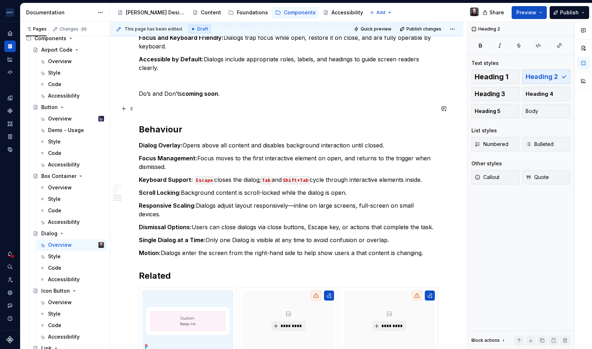
scroll to position [640, 0]
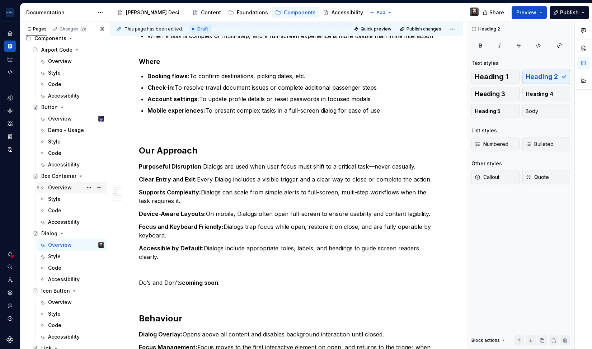
click at [57, 189] on div "Overview" at bounding box center [60, 187] width 24 height 7
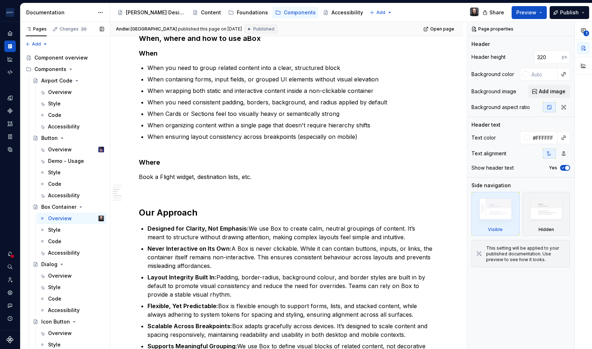
scroll to position [120, 0]
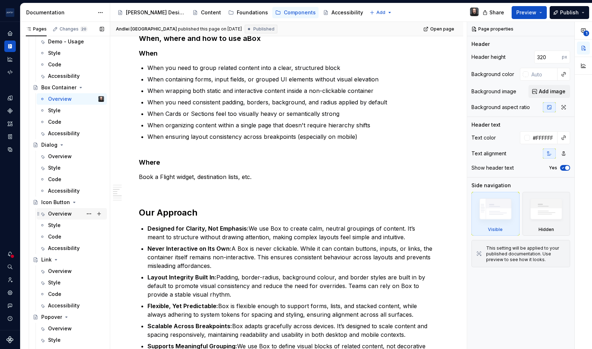
click at [64, 214] on div "Overview" at bounding box center [60, 213] width 24 height 7
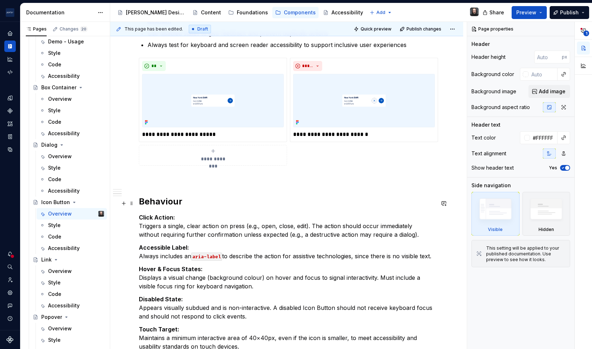
scroll to position [784, 0]
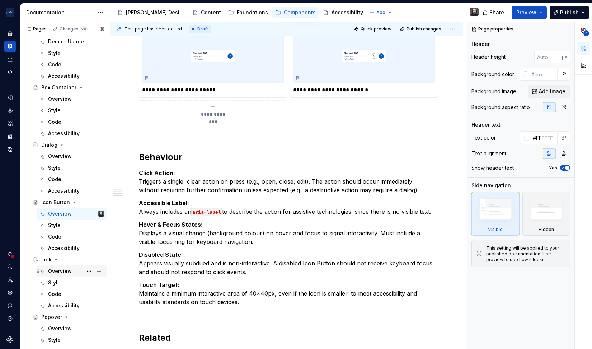
click at [62, 270] on div "Overview" at bounding box center [60, 271] width 24 height 7
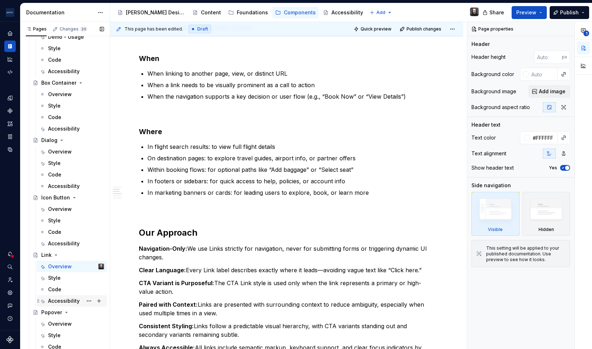
scroll to position [134, 0]
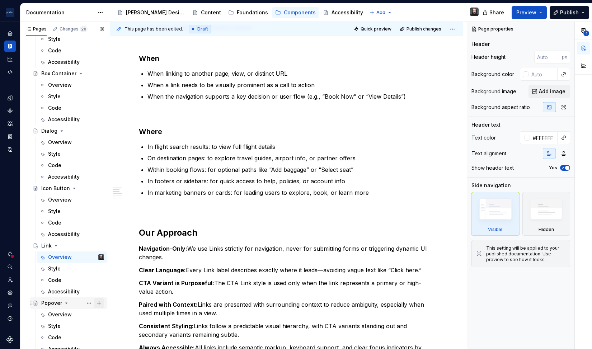
drag, startPoint x: 62, startPoint y: 315, endPoint x: 103, endPoint y: 300, distance: 43.8
click at [62, 315] on div "Overview" at bounding box center [60, 314] width 24 height 7
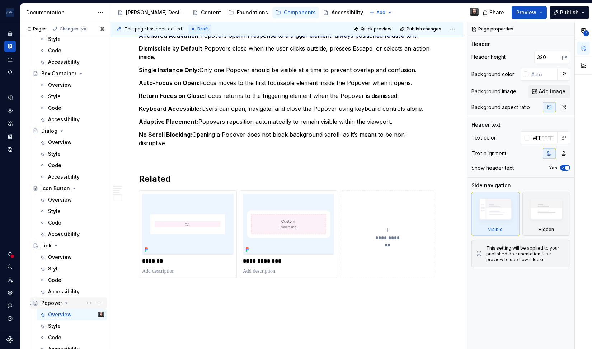
scroll to position [195, 0]
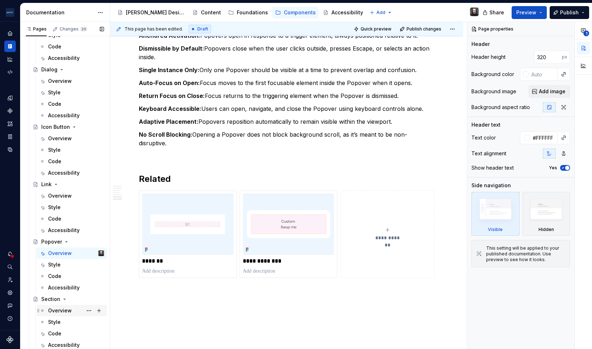
click at [53, 310] on div "Overview" at bounding box center [60, 310] width 24 height 7
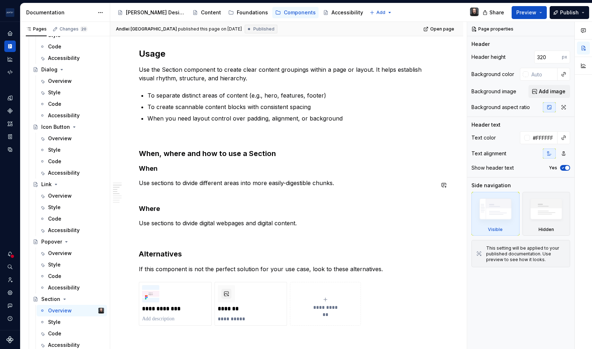
scroll to position [520, 0]
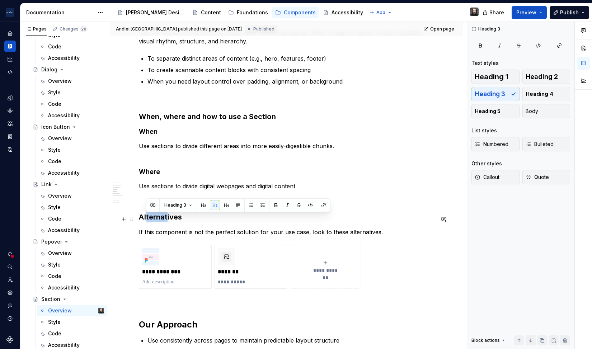
drag, startPoint x: 147, startPoint y: 219, endPoint x: 167, endPoint y: 220, distance: 20.1
click at [167, 220] on h3 "Alternatives" at bounding box center [287, 217] width 296 height 10
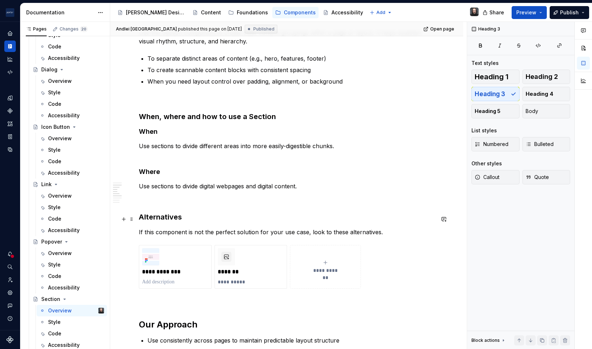
click at [174, 219] on h3 "Alternatives" at bounding box center [287, 217] width 296 height 10
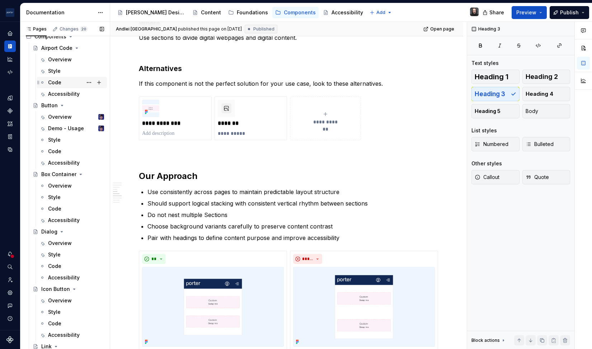
scroll to position [0, 0]
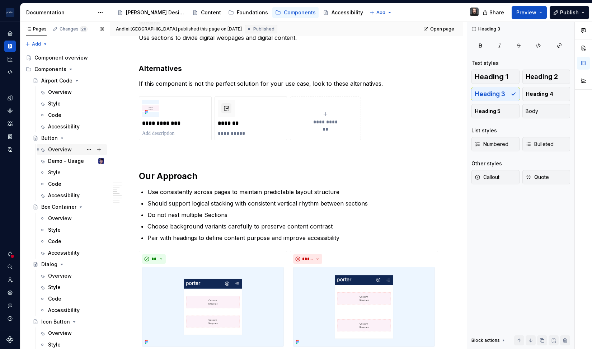
click at [61, 147] on div "Overview" at bounding box center [60, 149] width 24 height 7
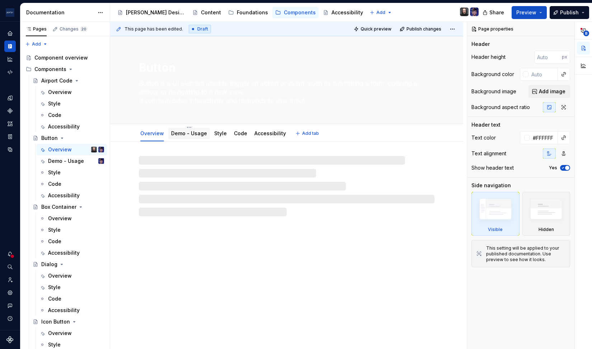
click at [186, 132] on link "Demo - Usage" at bounding box center [189, 133] width 36 height 6
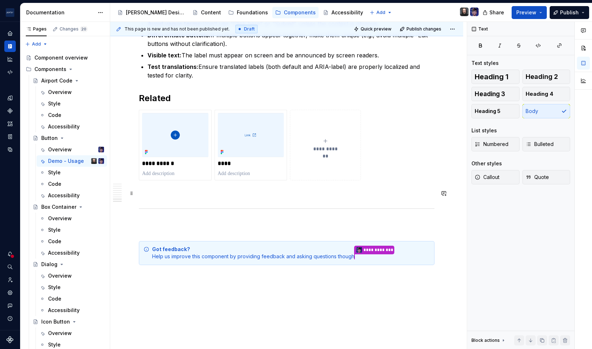
scroll to position [810, 0]
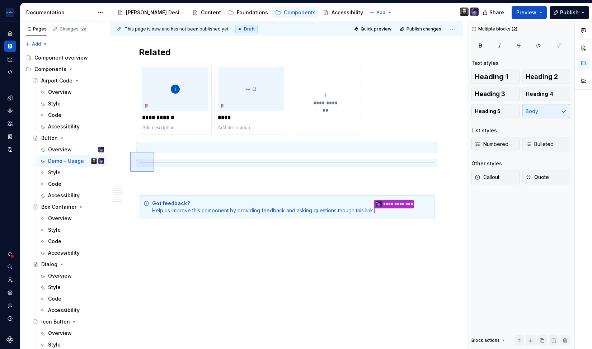
drag, startPoint x: 130, startPoint y: 152, endPoint x: 154, endPoint y: 172, distance: 31.4
click at [154, 172] on div "**********" at bounding box center [288, 186] width 357 height 328
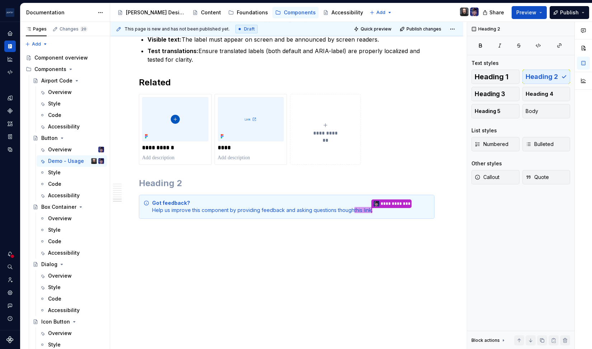
scroll to position [780, 0]
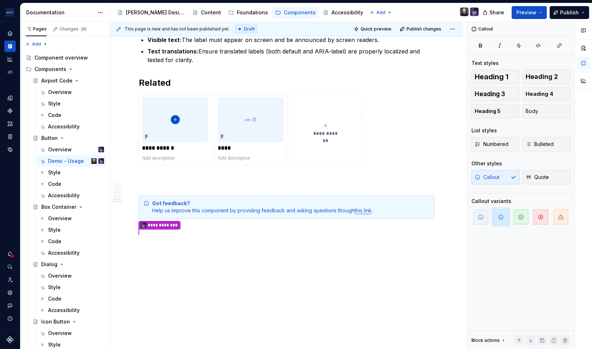
type textarea "*"
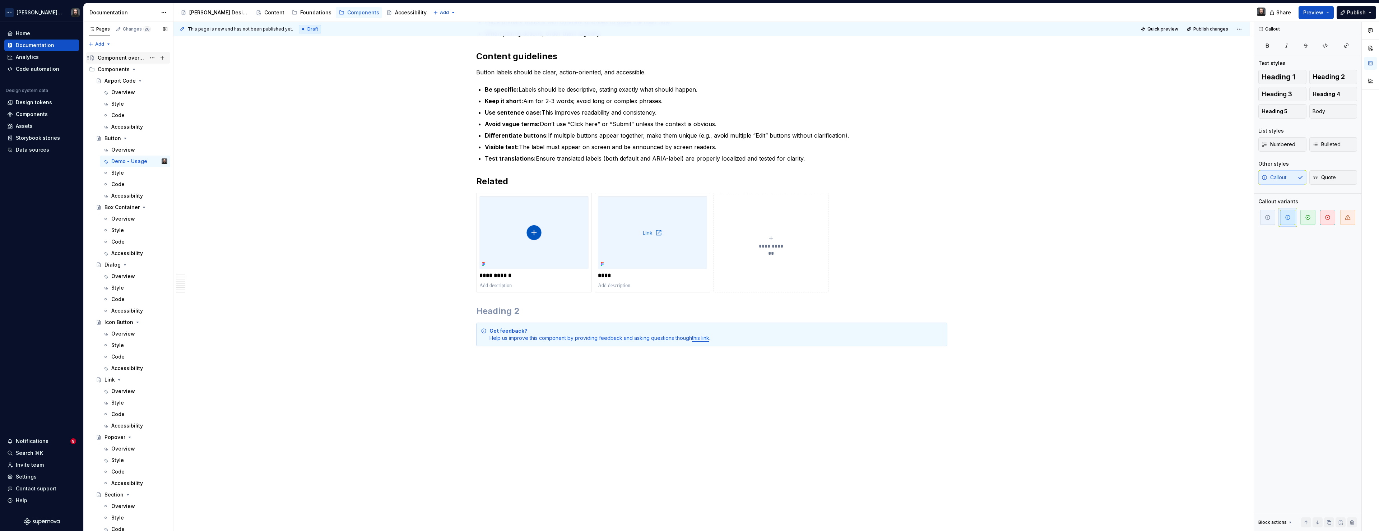
click at [115, 58] on div "Component overview" at bounding box center [122, 57] width 48 height 7
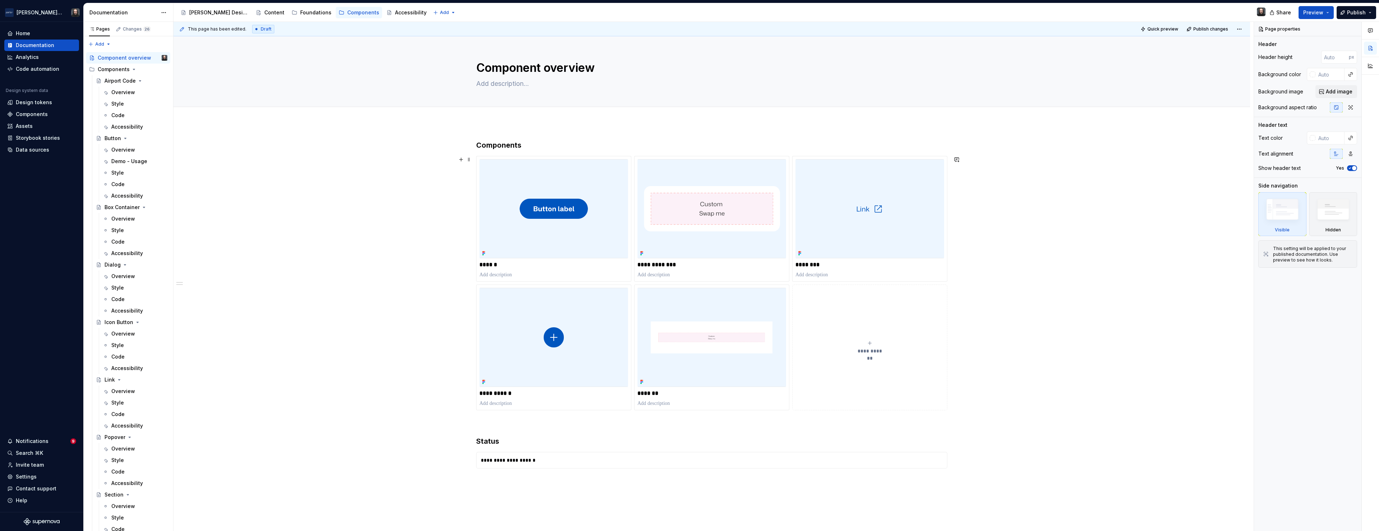
scroll to position [148, 0]
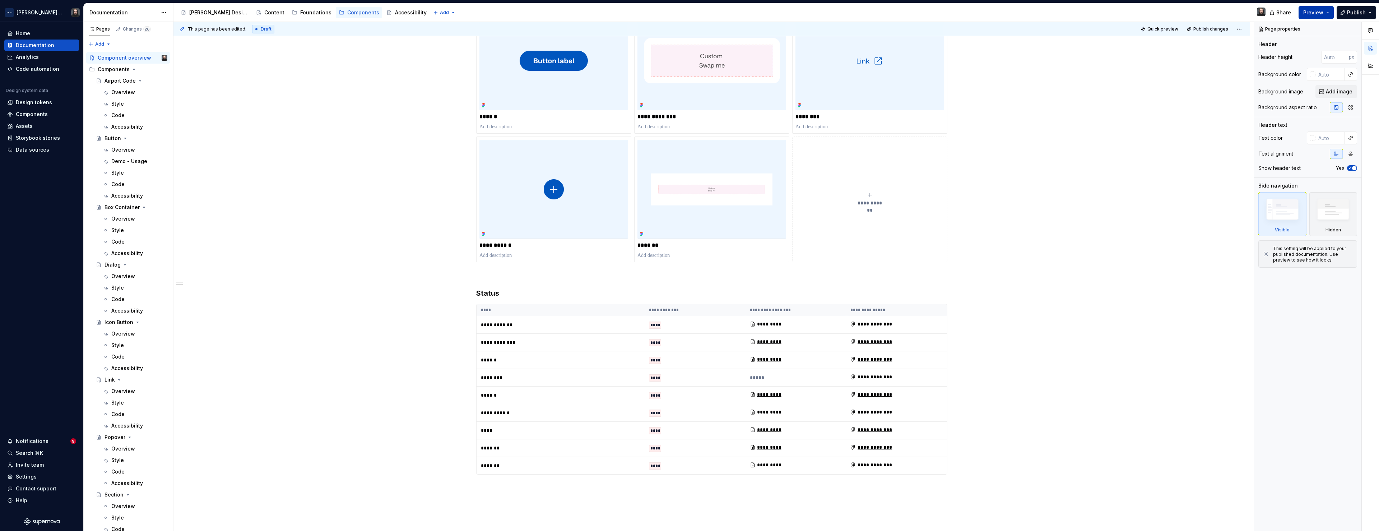
click at [1316, 15] on span "Preview" at bounding box center [1313, 12] width 20 height 7
click at [1251, 57] on span "Build preview" at bounding box center [1249, 60] width 34 height 7
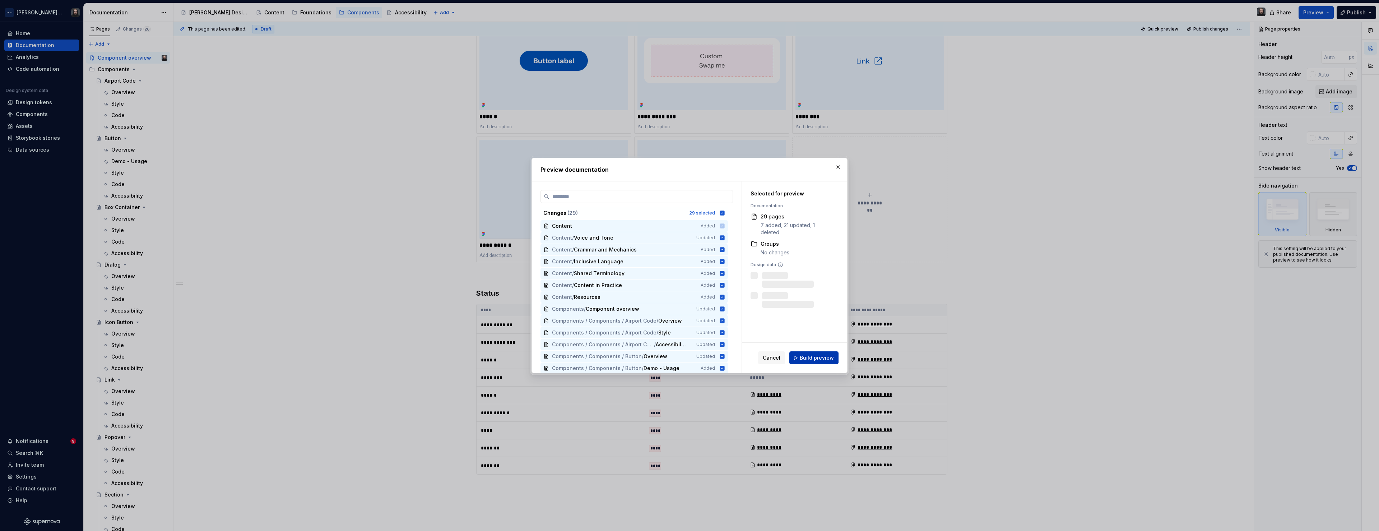
click at [822, 358] on span "Build preview" at bounding box center [817, 357] width 34 height 7
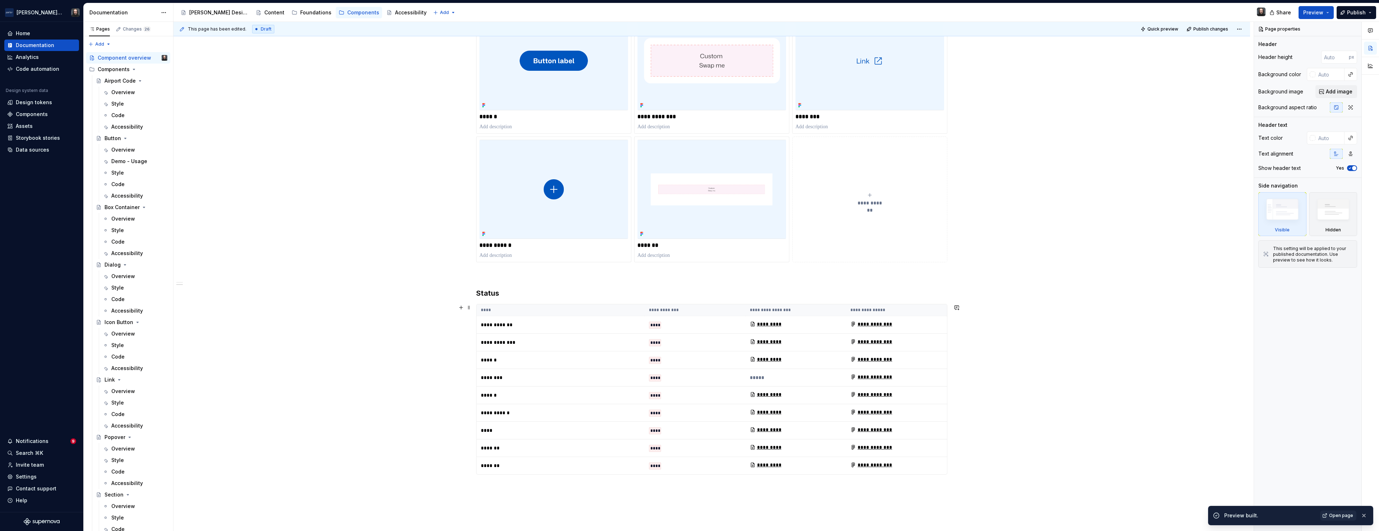
click at [584, 312] on th "****" at bounding box center [560, 310] width 168 height 12
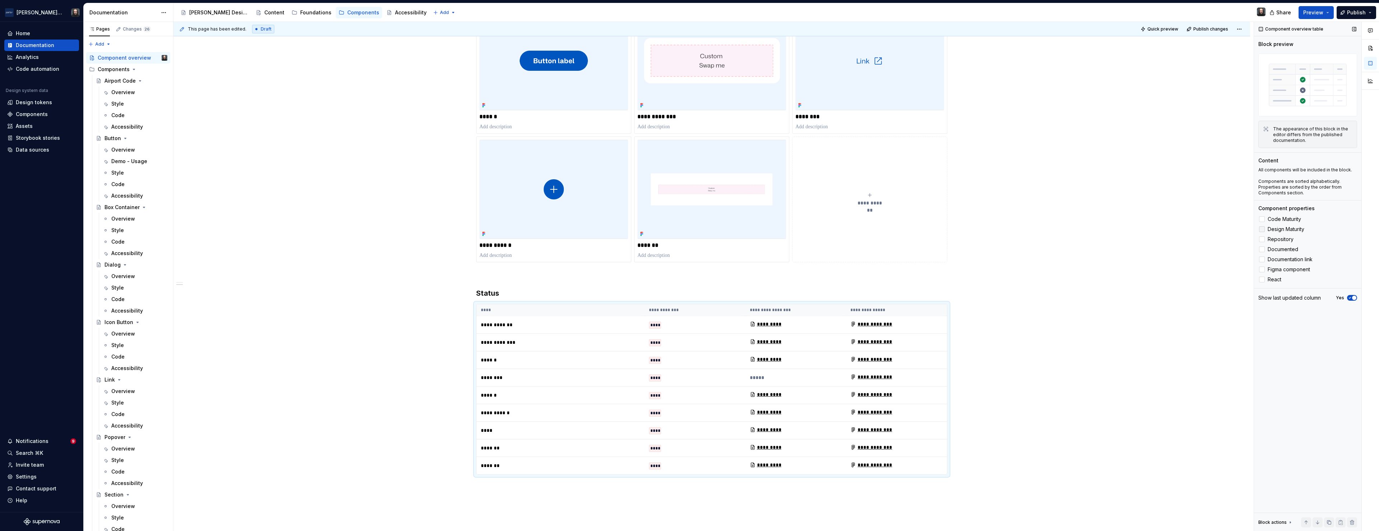
click at [1262, 229] on div at bounding box center [1262, 229] width 6 height 6
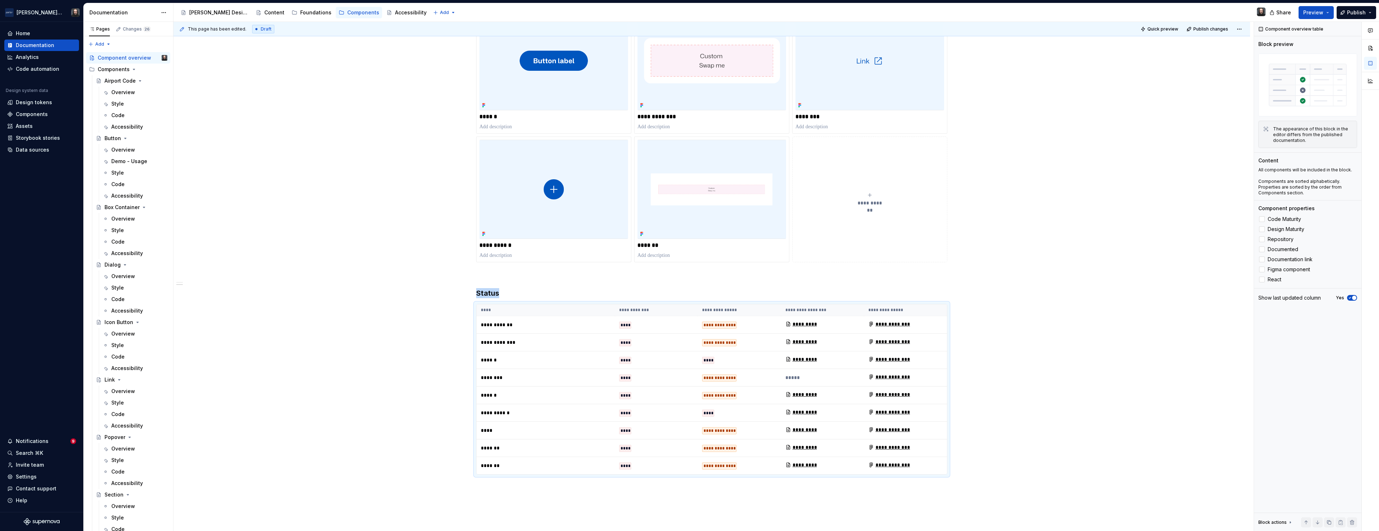
click at [1102, 226] on div "**********" at bounding box center [711, 330] width 1077 height 710
type textarea "*"
